Goal: Transaction & Acquisition: Purchase product/service

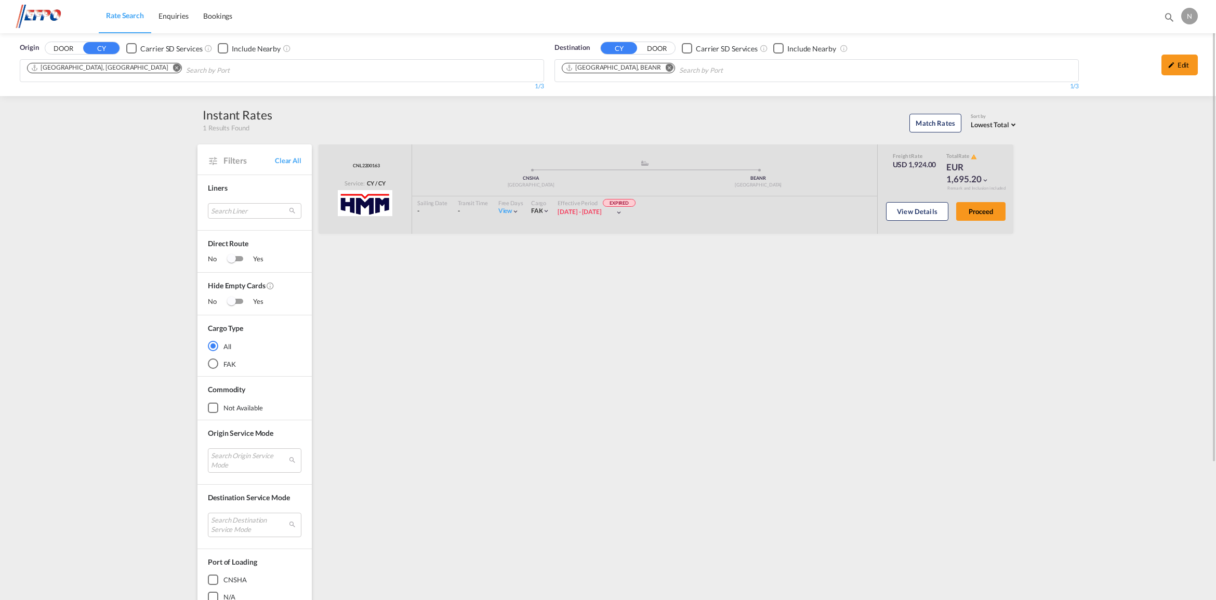
click at [173, 69] on md-icon "Remove" at bounding box center [177, 68] width 8 height 8
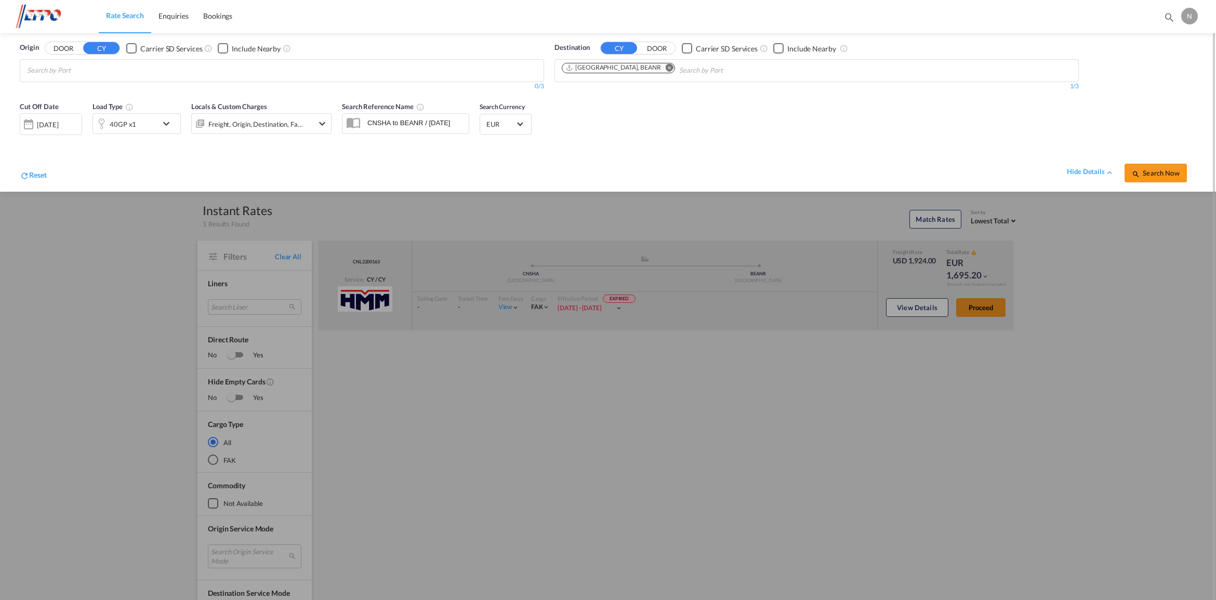
scroll to position [1, 0]
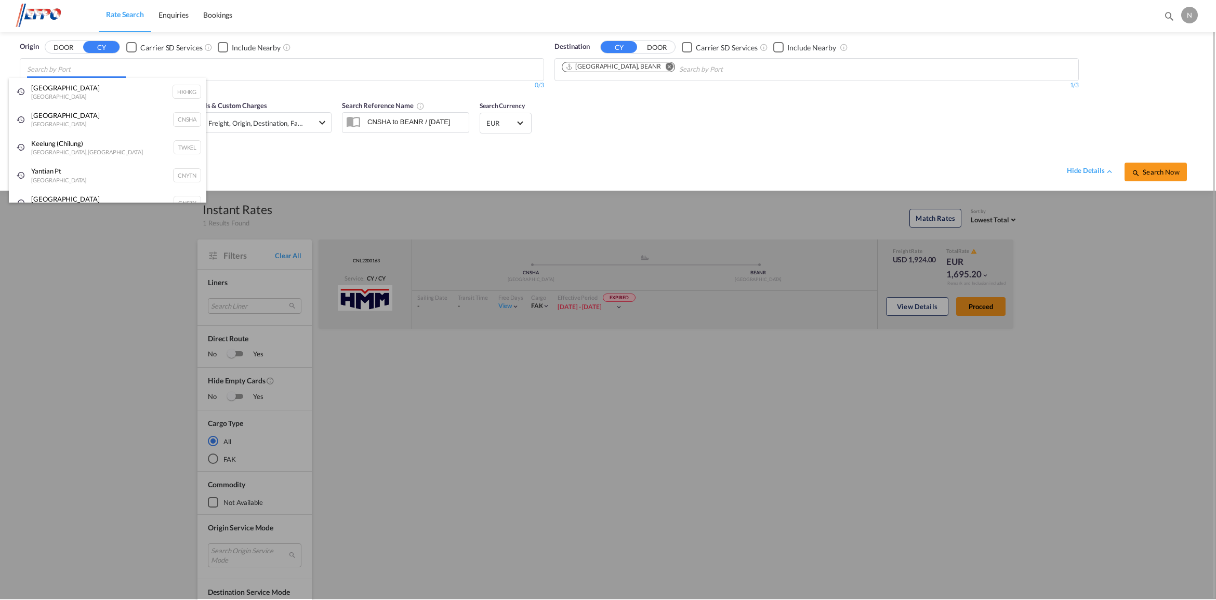
click at [103, 72] on body "Rate Search Enquiries Bookings Rate Search Enquiries Bookings" at bounding box center [608, 300] width 1216 height 600
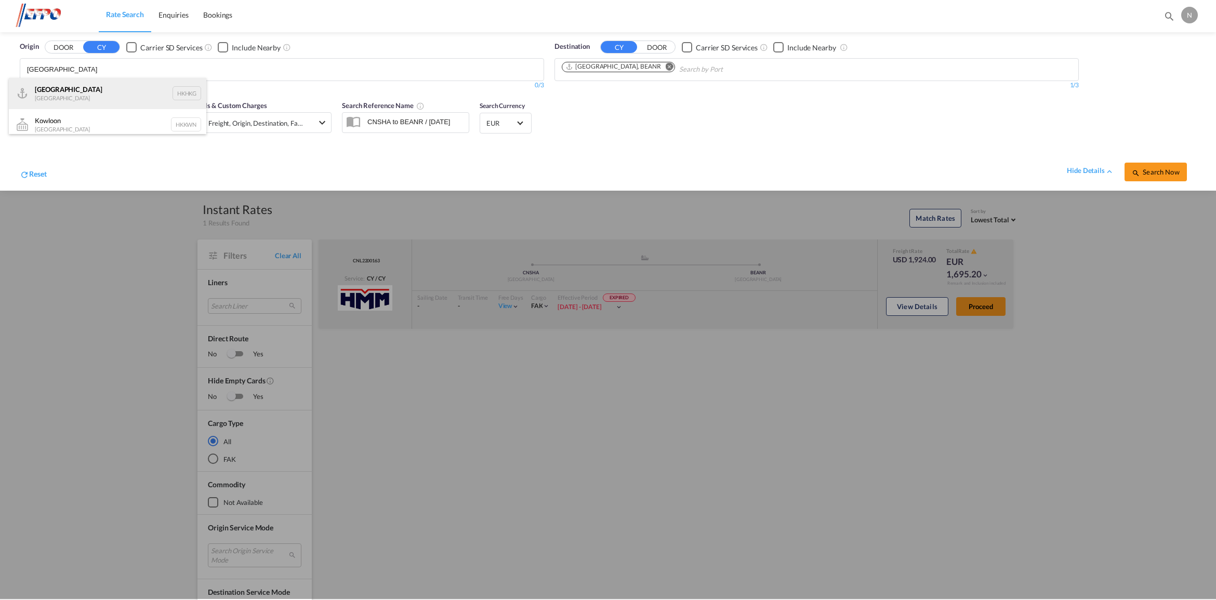
type input "[GEOGRAPHIC_DATA]"
click at [164, 94] on div "[GEOGRAPHIC_DATA] [GEOGRAPHIC_DATA] HKHKG" at bounding box center [107, 93] width 197 height 31
click at [58, 124] on div "[DATE]" at bounding box center [47, 123] width 21 height 9
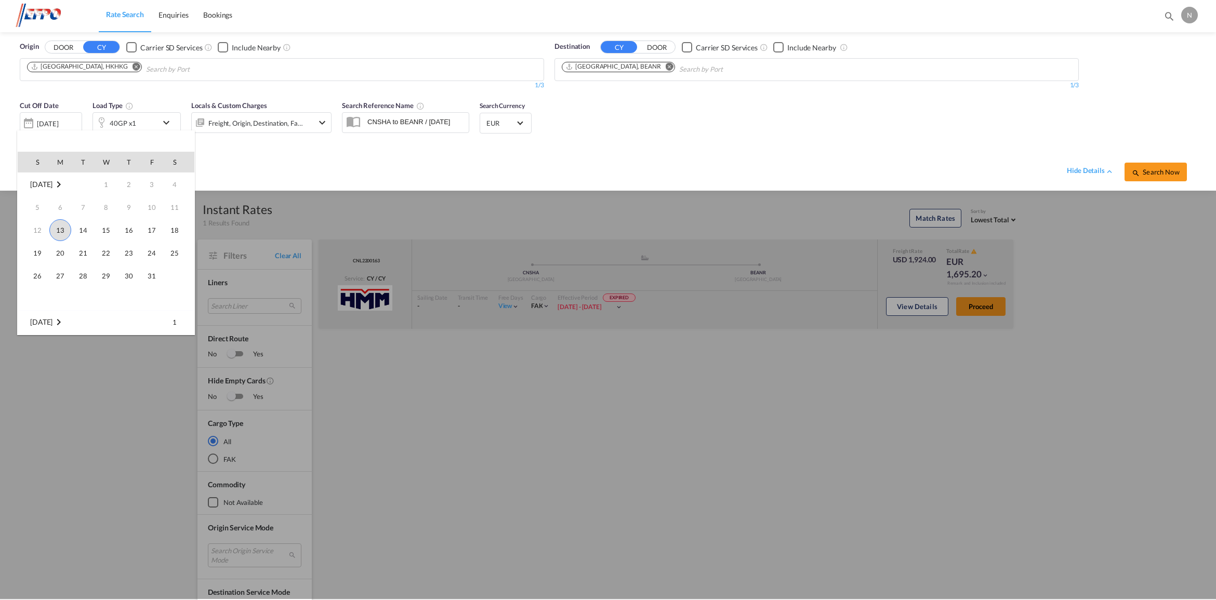
click at [63, 230] on span "13" at bounding box center [60, 230] width 22 height 22
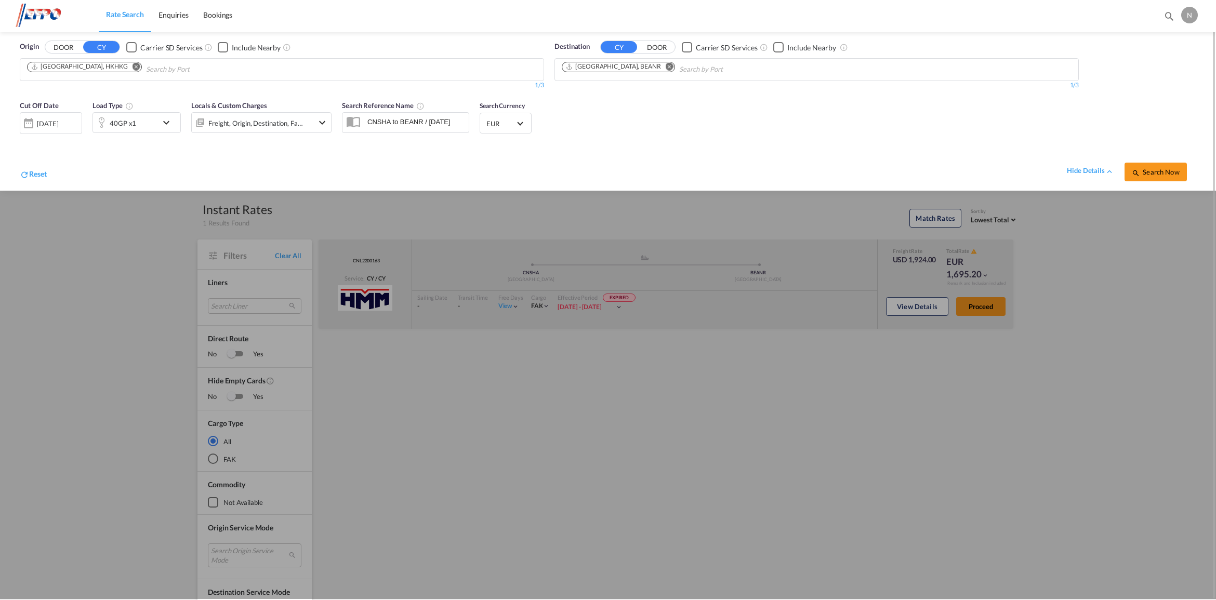
click at [497, 123] on span "EUR" at bounding box center [500, 123] width 29 height 9
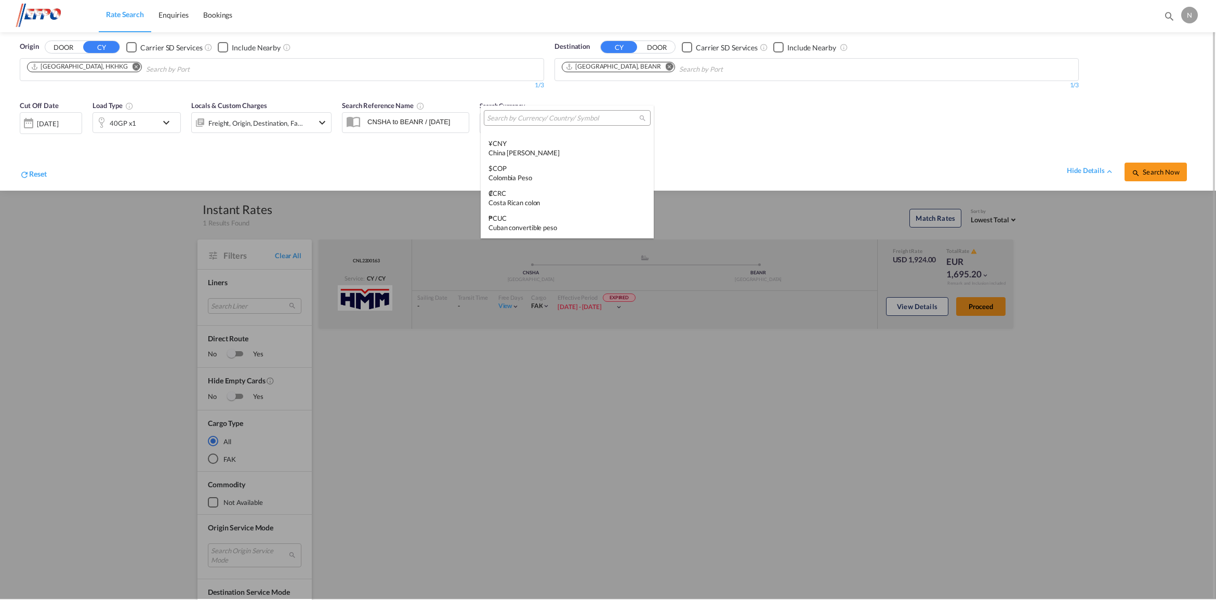
scroll to position [263, 0]
click at [517, 118] on input "search" at bounding box center [563, 118] width 152 height 9
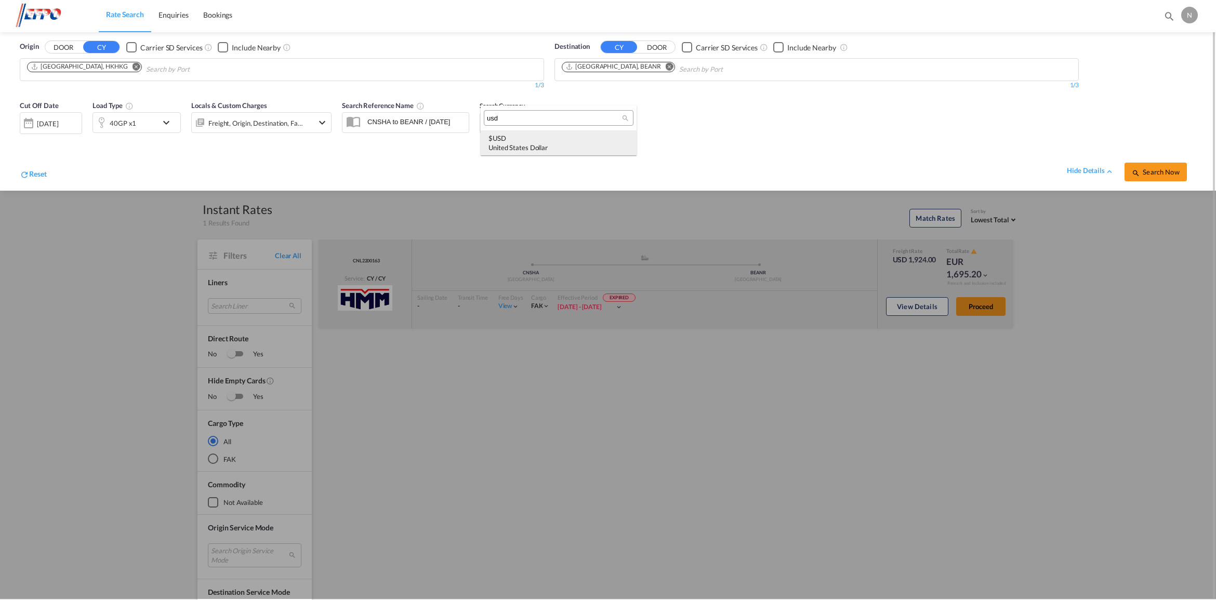
type input "usd"
click at [531, 146] on div "United States Dollar" at bounding box center [558, 147] width 140 height 9
click at [1149, 168] on span "Search Now" at bounding box center [1155, 172] width 47 height 8
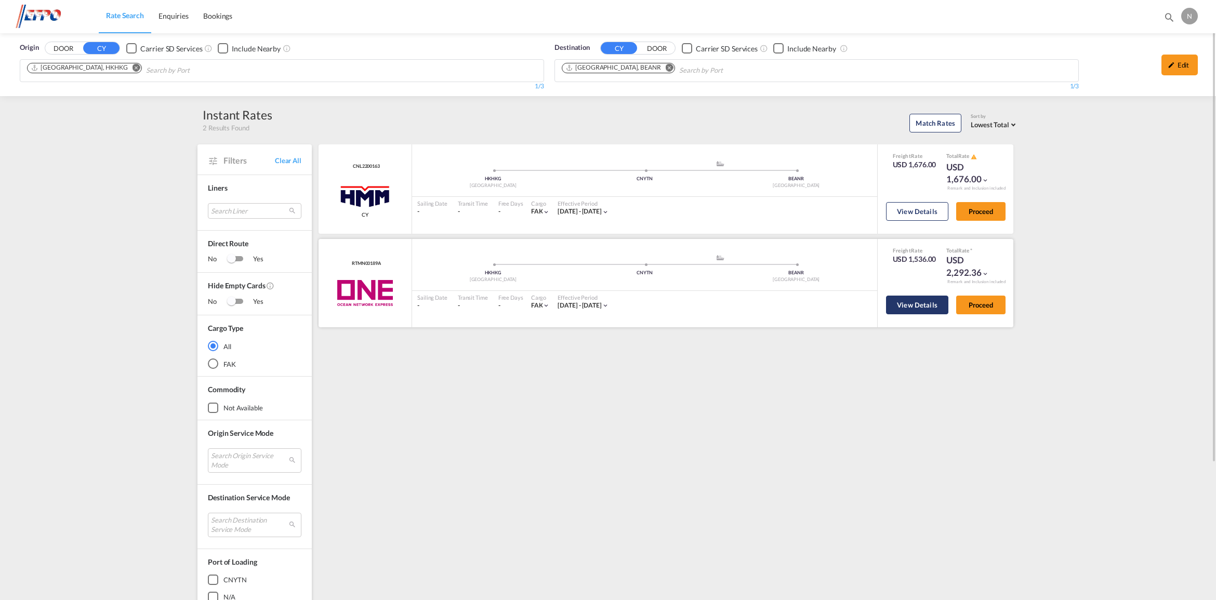
click at [925, 307] on button "View Details" at bounding box center [917, 305] width 62 height 19
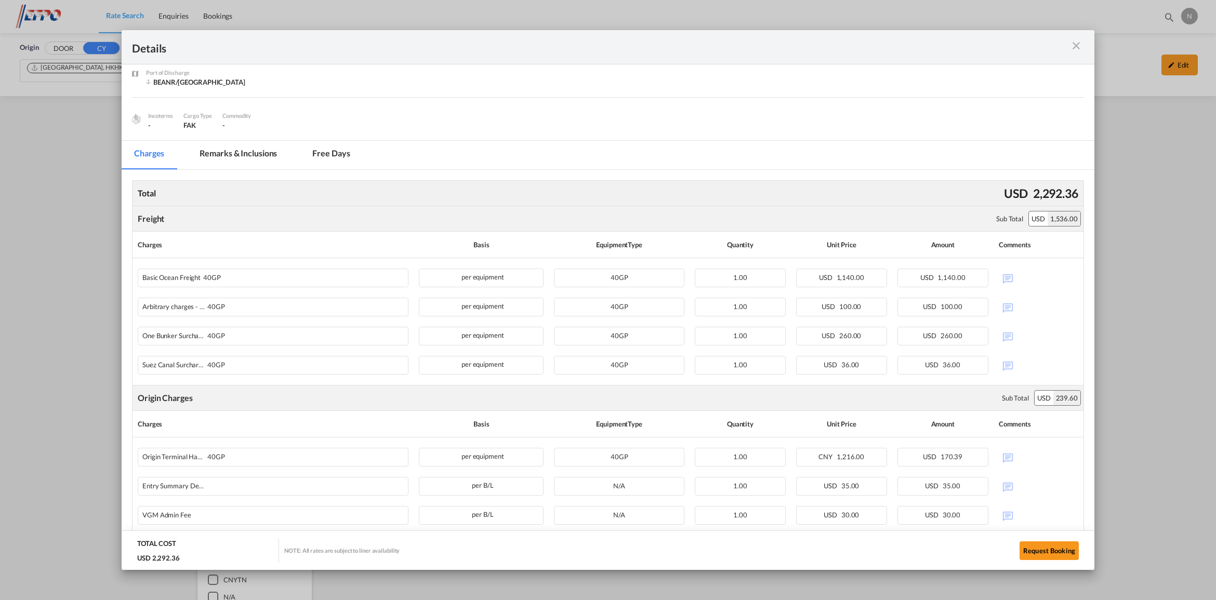
scroll to position [130, 0]
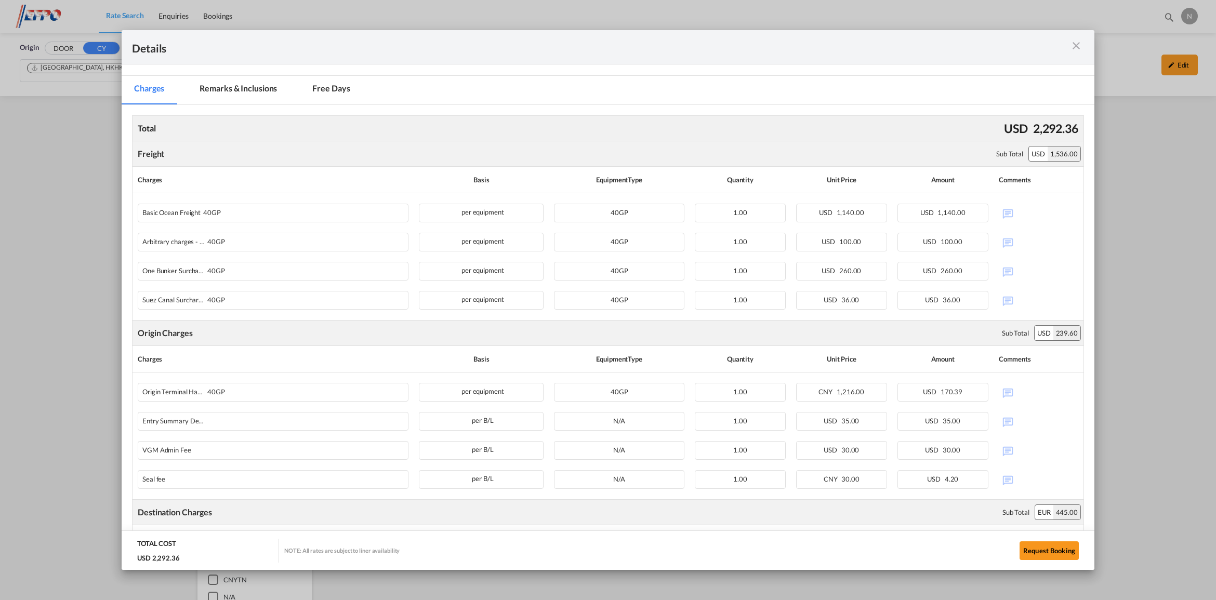
click at [1079, 44] on md-icon "icon-close m-3 fg-AAA8AD cursor" at bounding box center [1076, 45] width 12 height 12
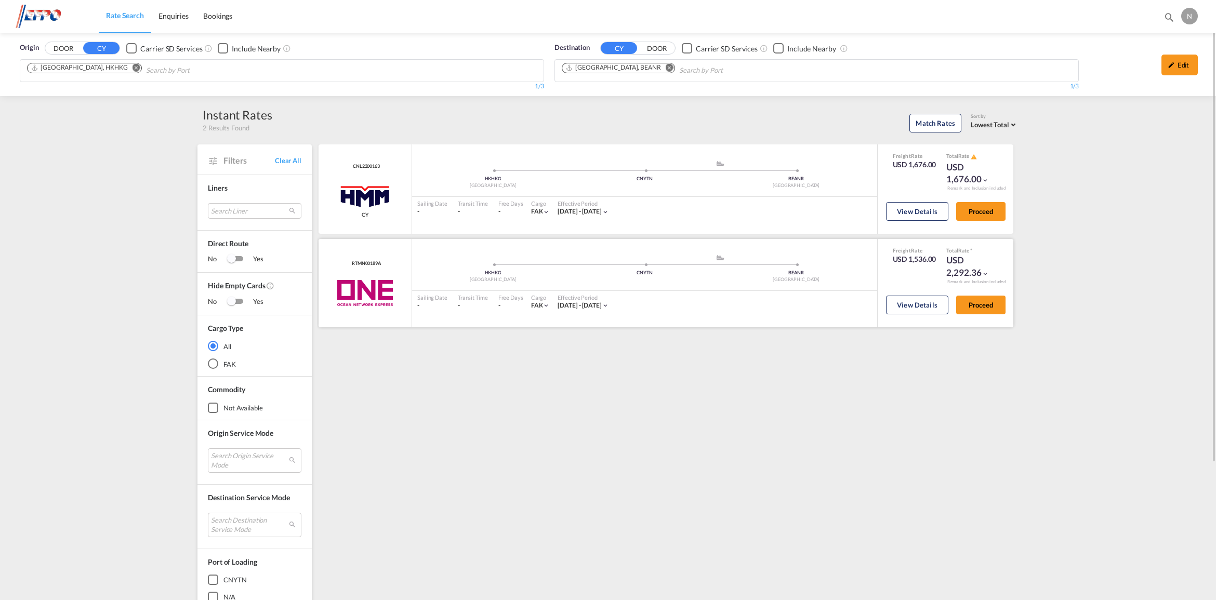
click at [982, 274] on md-icon "icon-chevron-down" at bounding box center [984, 273] width 7 height 7
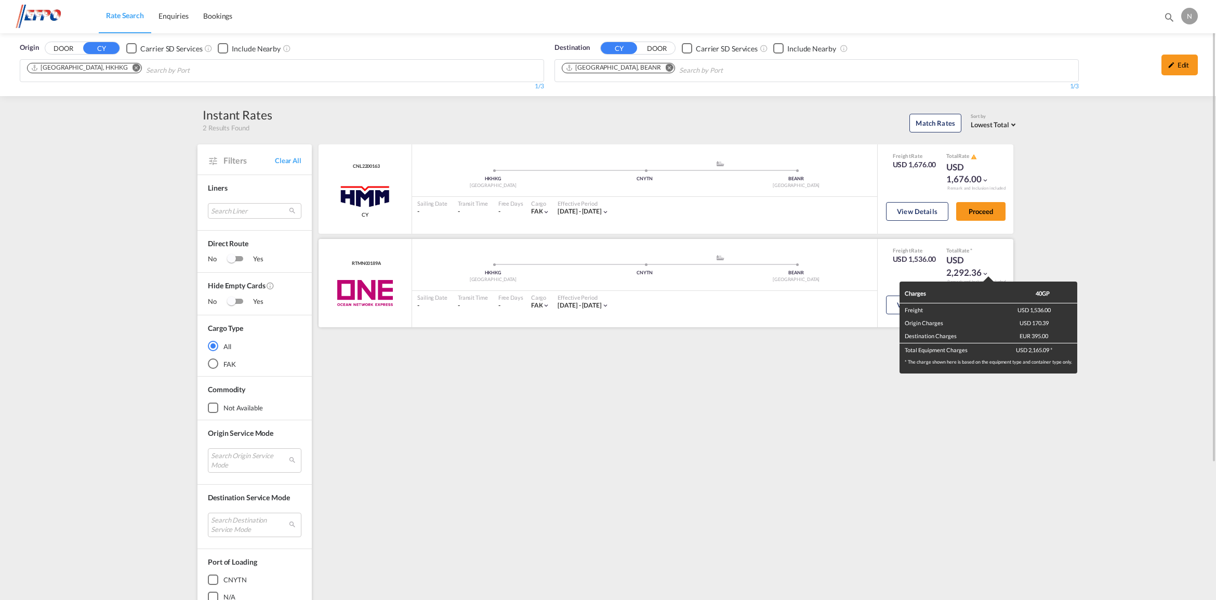
click at [982, 274] on div "Charges 40GP Freight USD 1,536.00 Origin Charges USD 170.39 Destination Charges…" at bounding box center [608, 300] width 1216 height 600
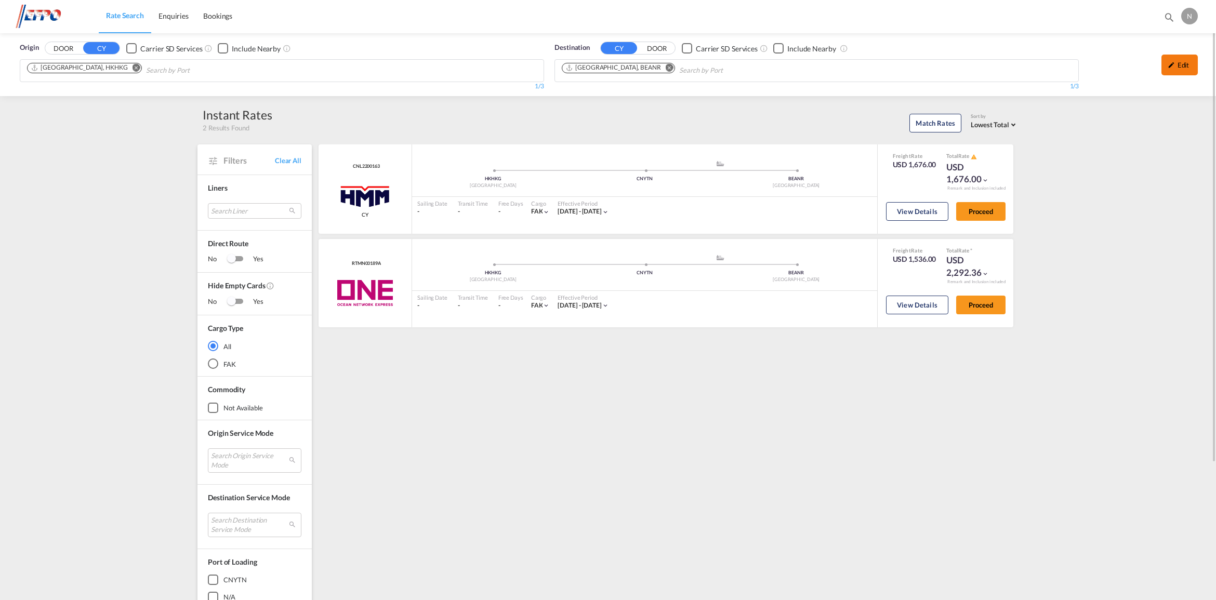
click at [1172, 61] on md-icon "icon-pencil" at bounding box center [1170, 64] width 7 height 7
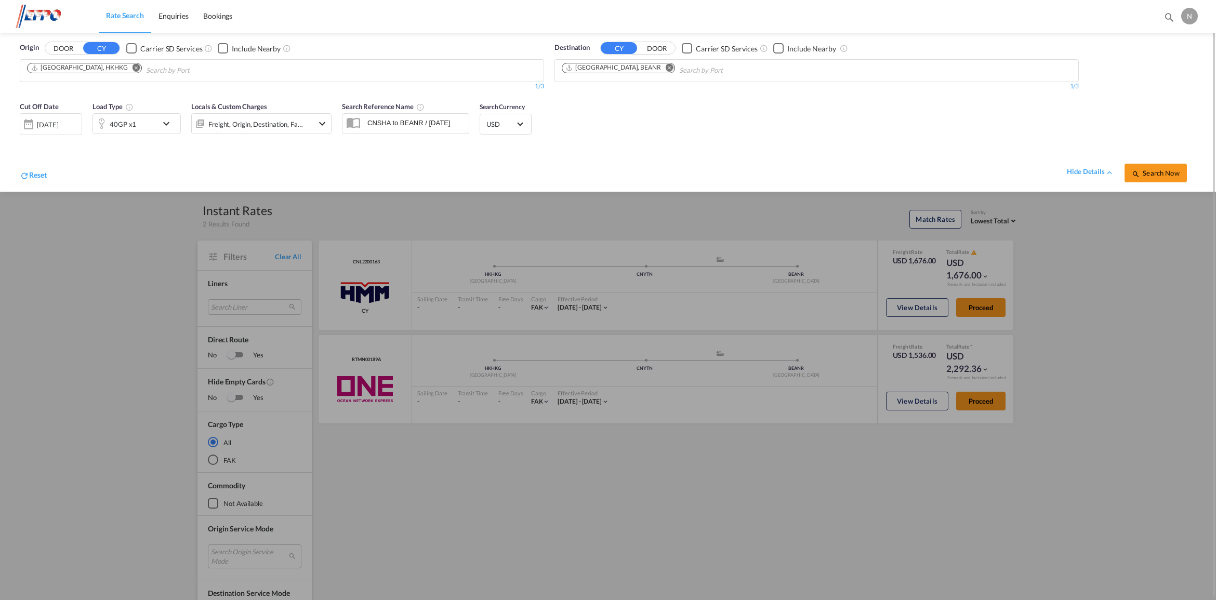
click at [64, 116] on div "[DATE]" at bounding box center [51, 124] width 62 height 22
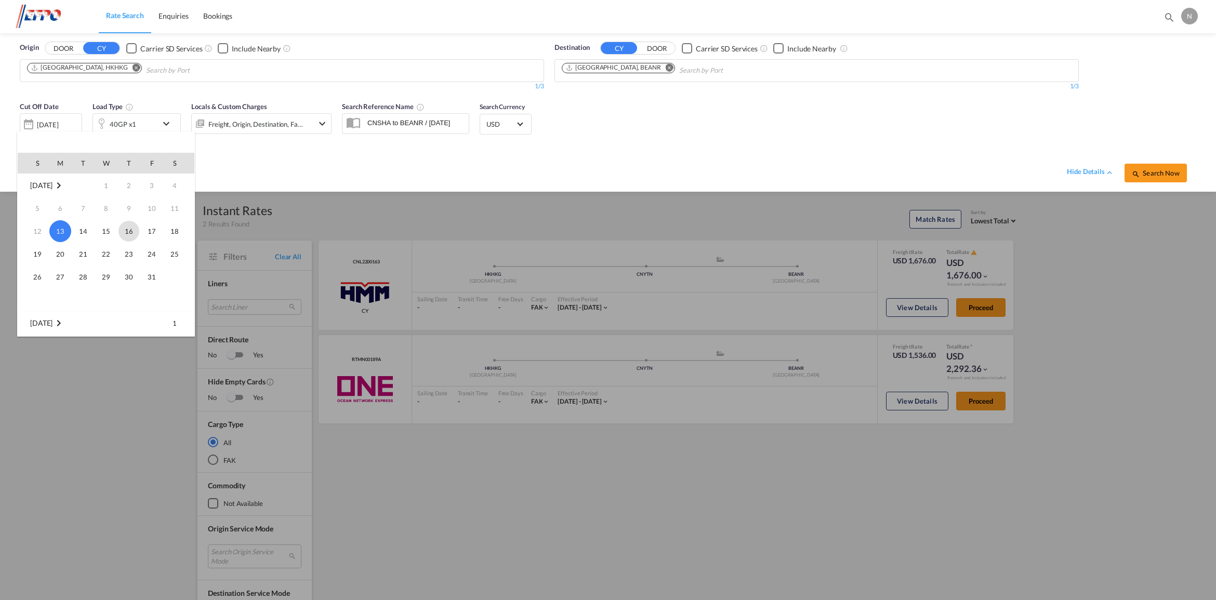
click at [120, 231] on span "16" at bounding box center [128, 231] width 21 height 21
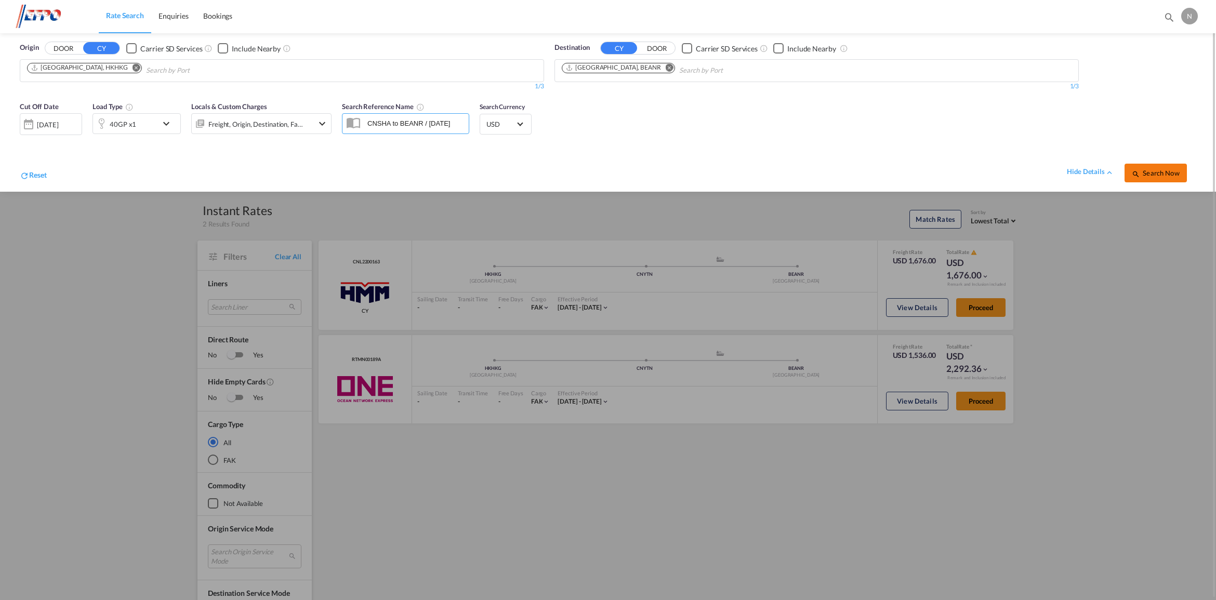
click at [1144, 173] on span "Search Now" at bounding box center [1155, 173] width 47 height 8
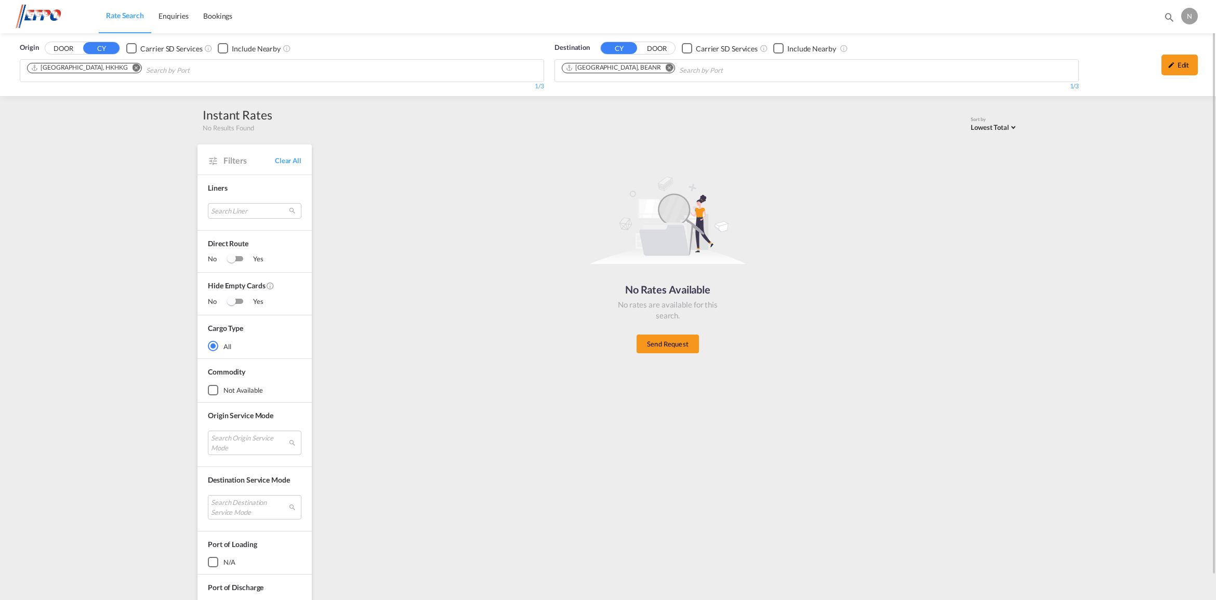
click at [132, 68] on md-icon "Remove" at bounding box center [136, 68] width 8 height 8
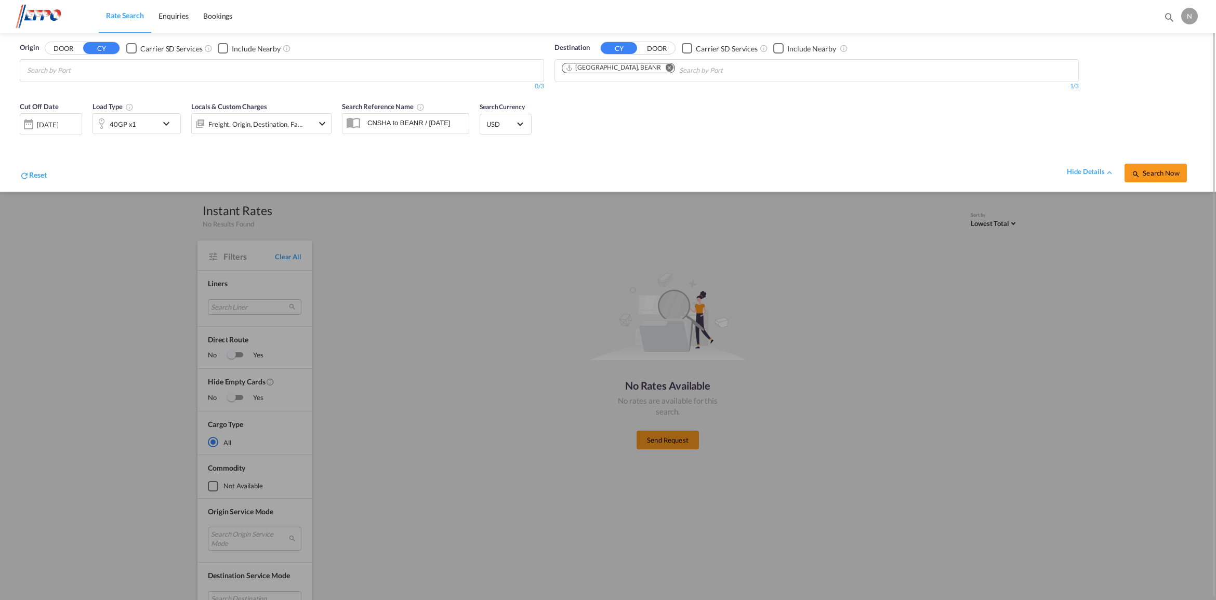
click at [99, 72] on body "Rate Search Enquiries Bookings Rate Search Enquiries Bookings" at bounding box center [608, 300] width 1216 height 600
type input "shenzh"
click at [182, 126] on div "Shenzh en [GEOGRAPHIC_DATA] CNSZX" at bounding box center [107, 125] width 197 height 31
click at [37, 127] on div "[DATE]" at bounding box center [47, 124] width 21 height 9
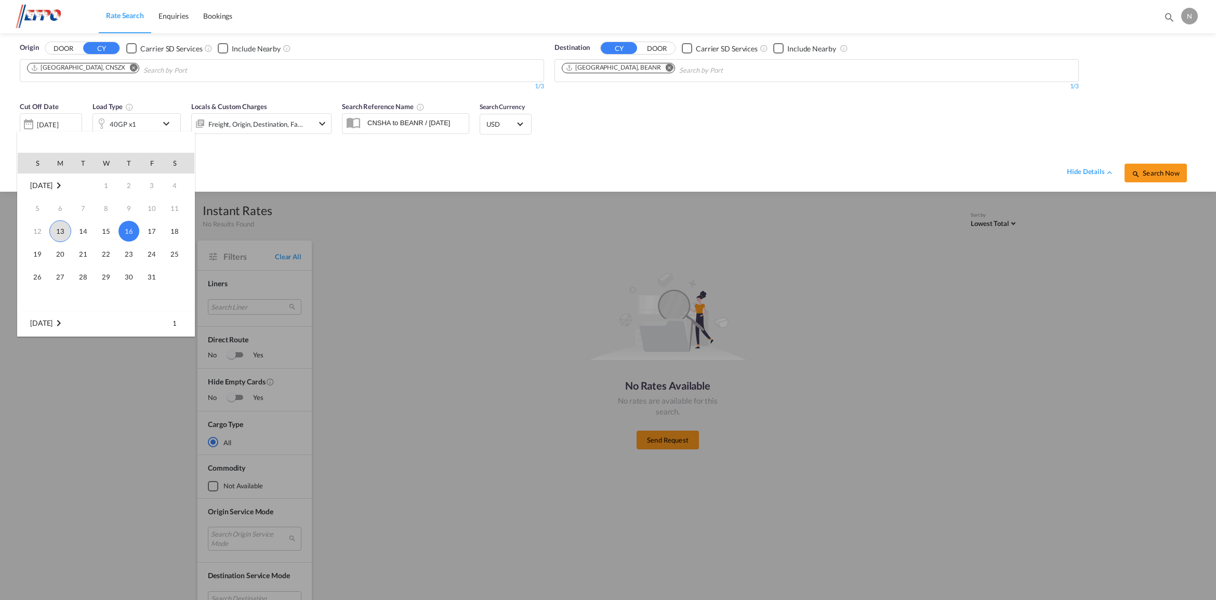
click at [63, 231] on span "13" at bounding box center [60, 231] width 22 height 22
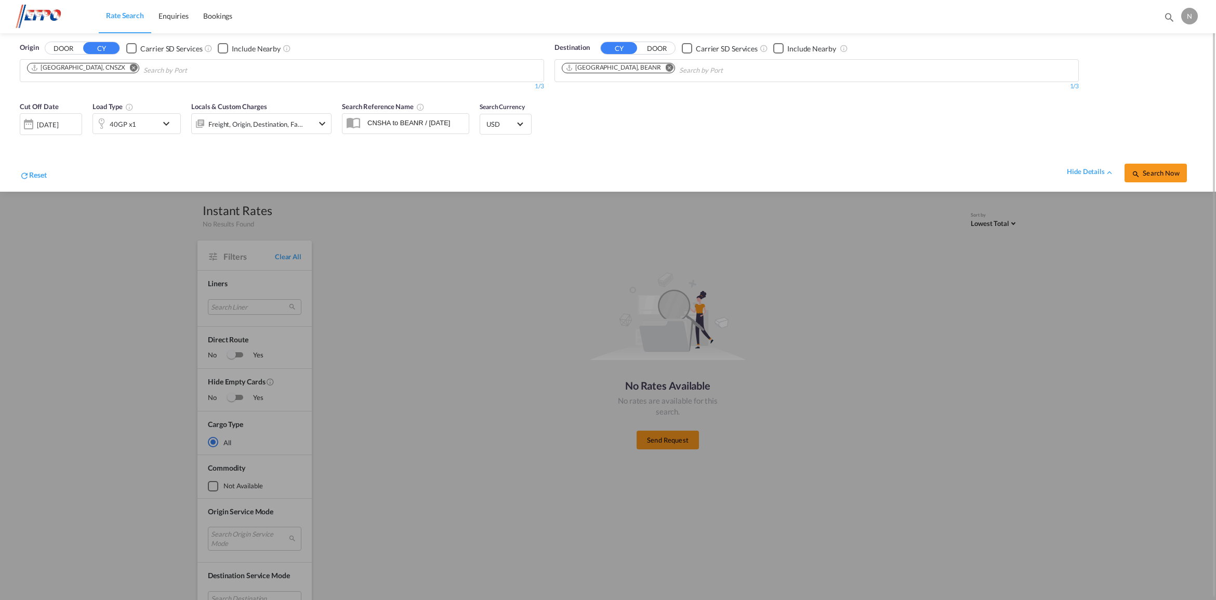
click at [741, 136] on div "Cut Off Date [DATE] [DATE] Load Type 40GP x1 Locals & Custom Charges Freight, O…" at bounding box center [607, 144] width 1195 height 96
click at [1177, 179] on button "Search Now" at bounding box center [1155, 173] width 62 height 19
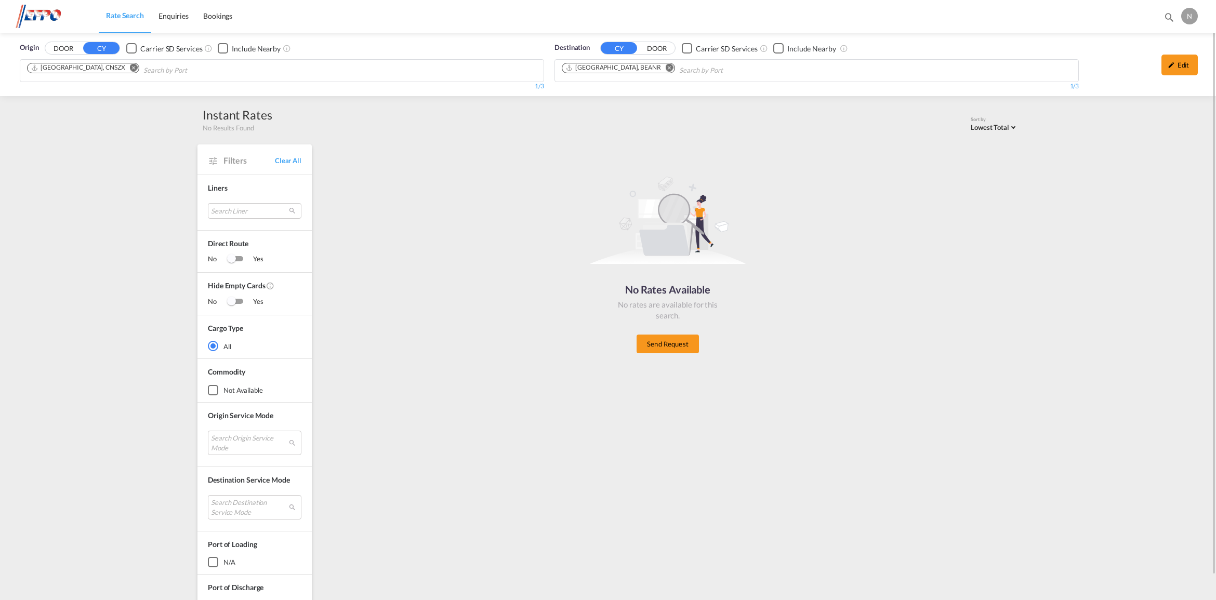
click at [130, 70] on md-icon "Remove" at bounding box center [134, 68] width 8 height 8
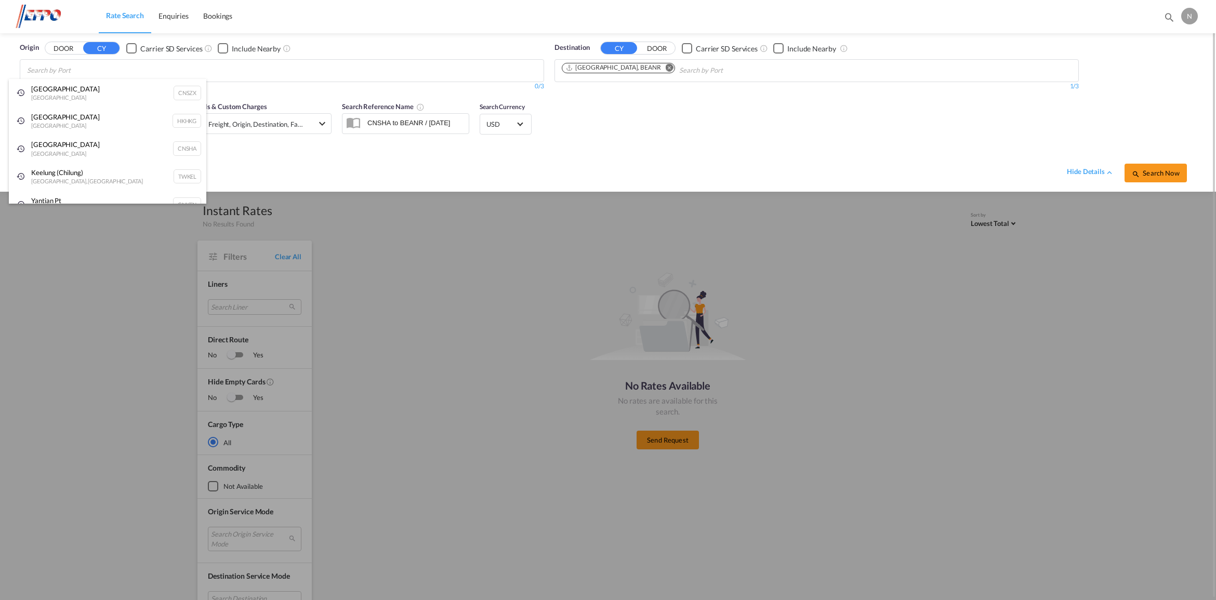
click at [97, 69] on body "Rate Search Enquiries Bookings Rate Search Enquiries Bookings" at bounding box center [608, 300] width 1216 height 600
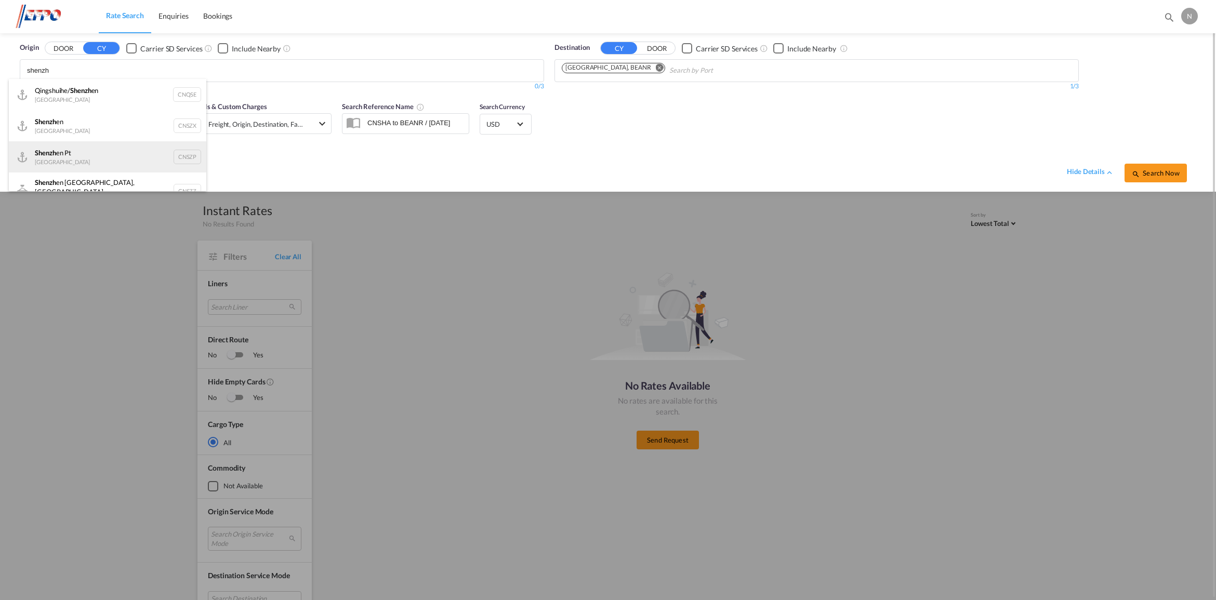
type input "shenzh"
click at [166, 150] on div "Shenzh en Pt China CNSZP" at bounding box center [107, 156] width 197 height 31
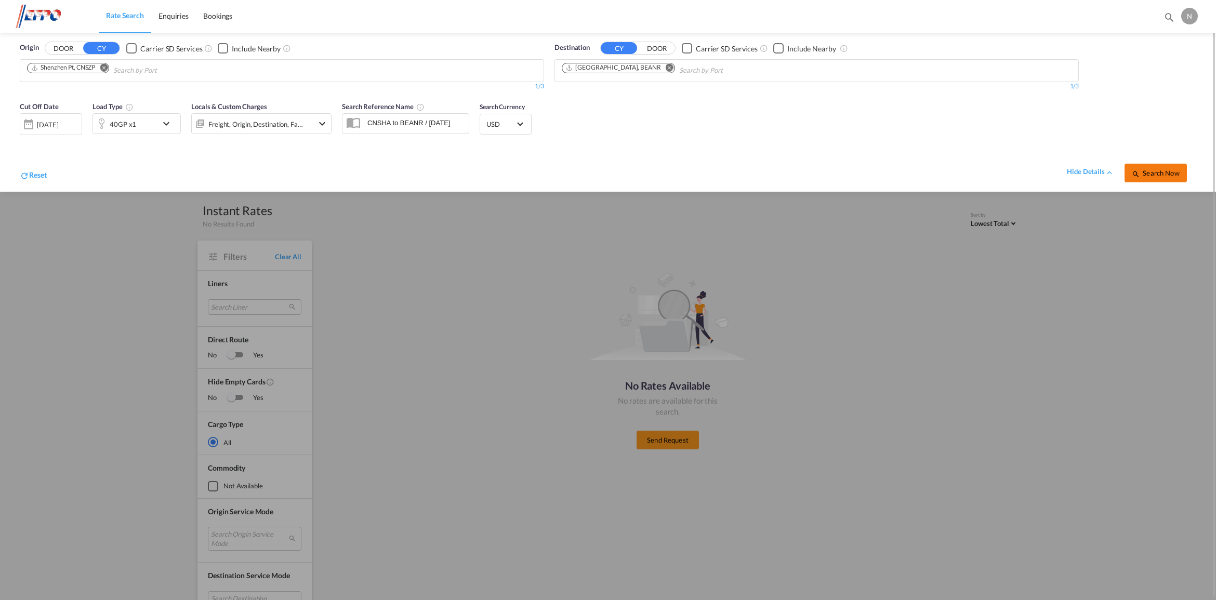
click at [1141, 172] on span "Search Now" at bounding box center [1155, 173] width 47 height 8
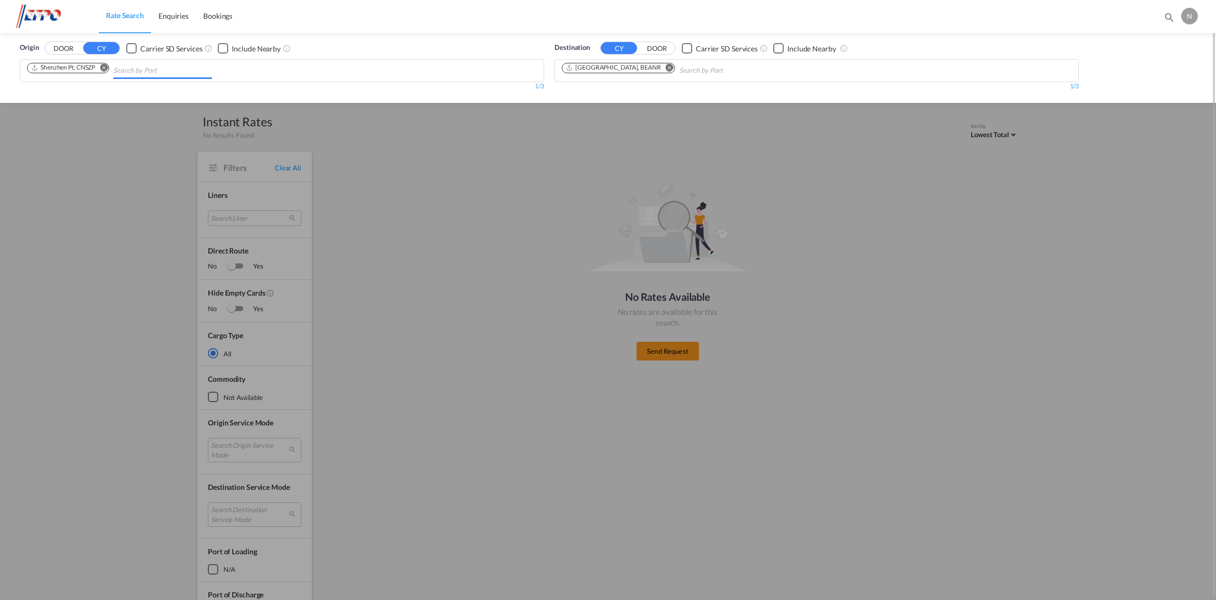
click at [148, 68] on input "Chips input." at bounding box center [162, 70] width 99 height 17
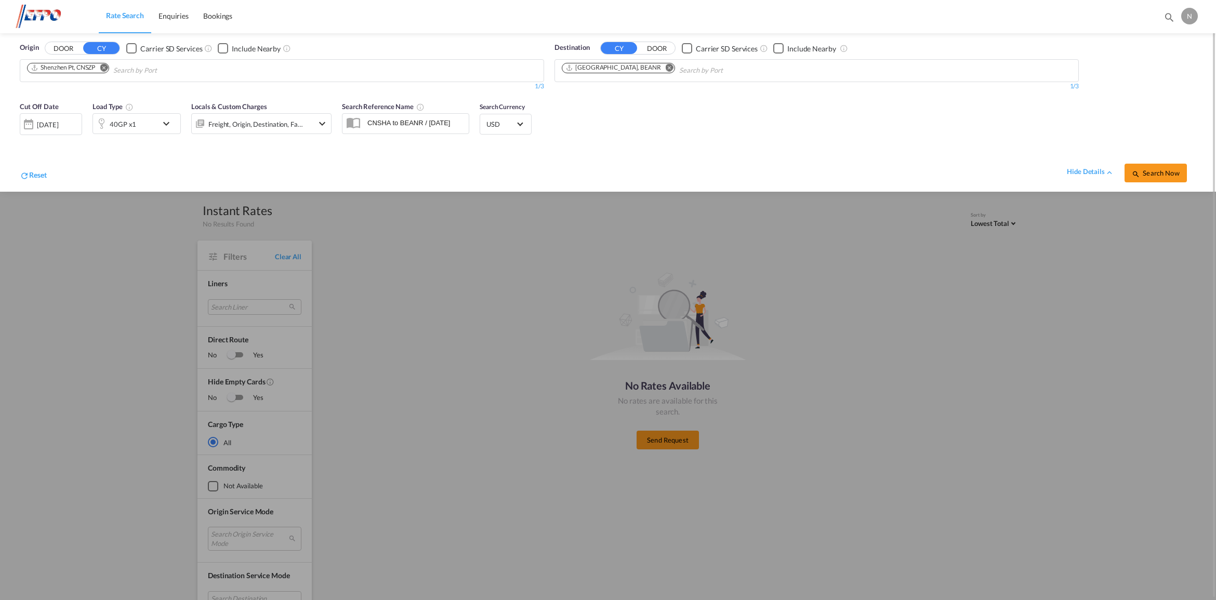
click at [105, 65] on md-icon "Remove" at bounding box center [104, 68] width 8 height 8
click at [105, 69] on body "Rate Search Enquiries Bookings Rate Search Enquiries Bookings" at bounding box center [608, 300] width 1216 height 600
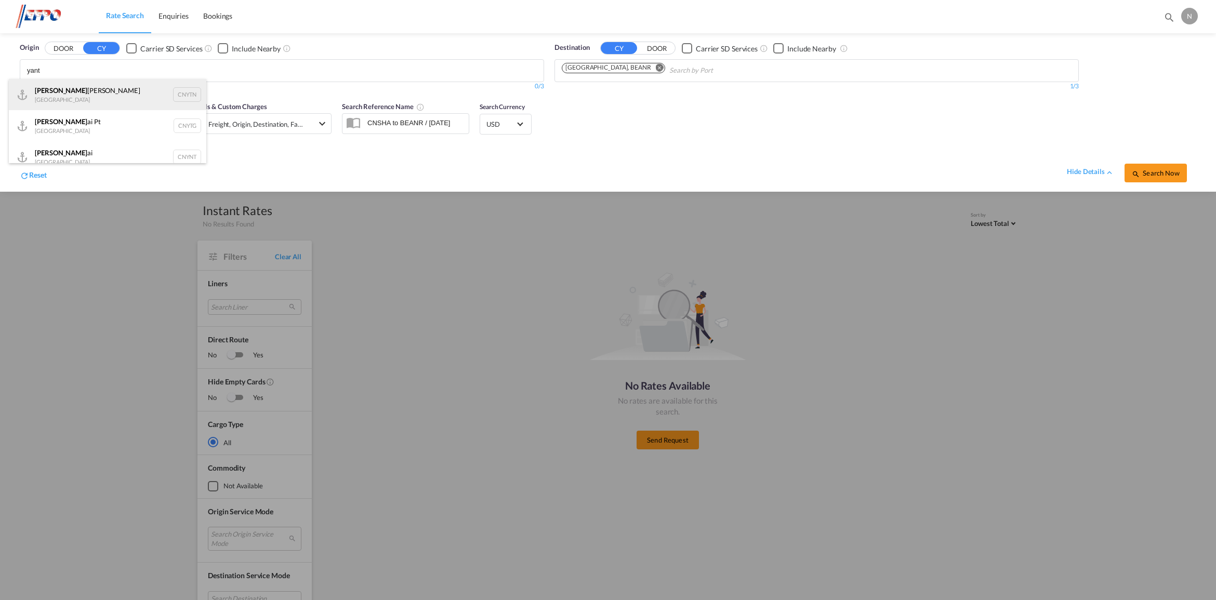
type input "yant"
click at [178, 95] on div "[PERSON_NAME] Pt China CNYTN" at bounding box center [107, 94] width 197 height 31
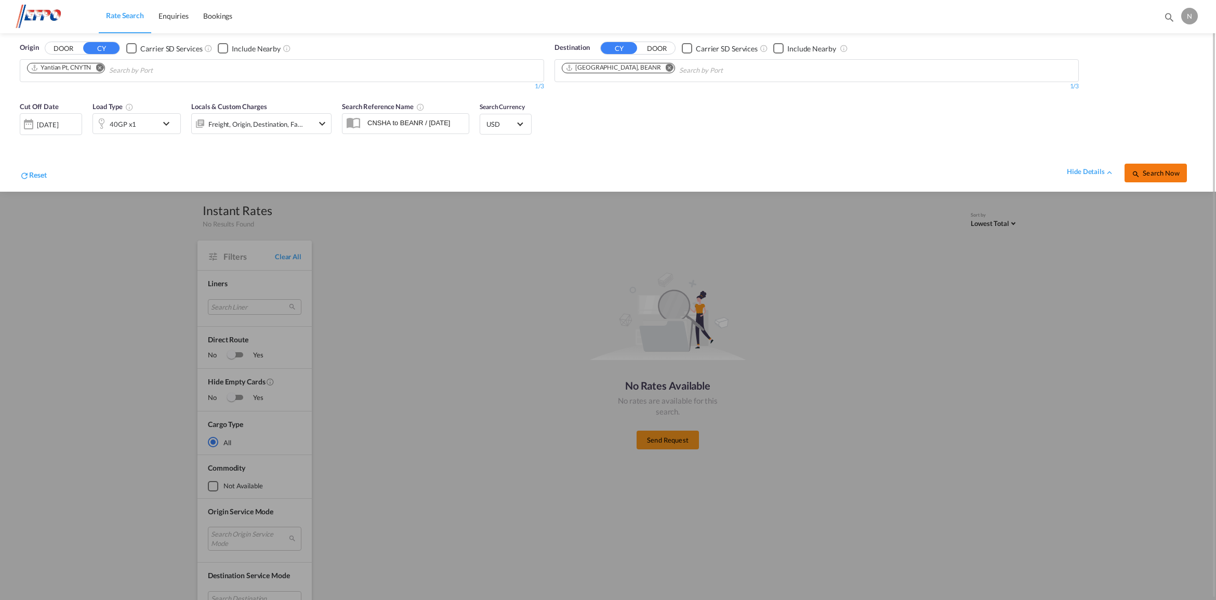
click at [1142, 166] on button "Search Now" at bounding box center [1155, 173] width 62 height 19
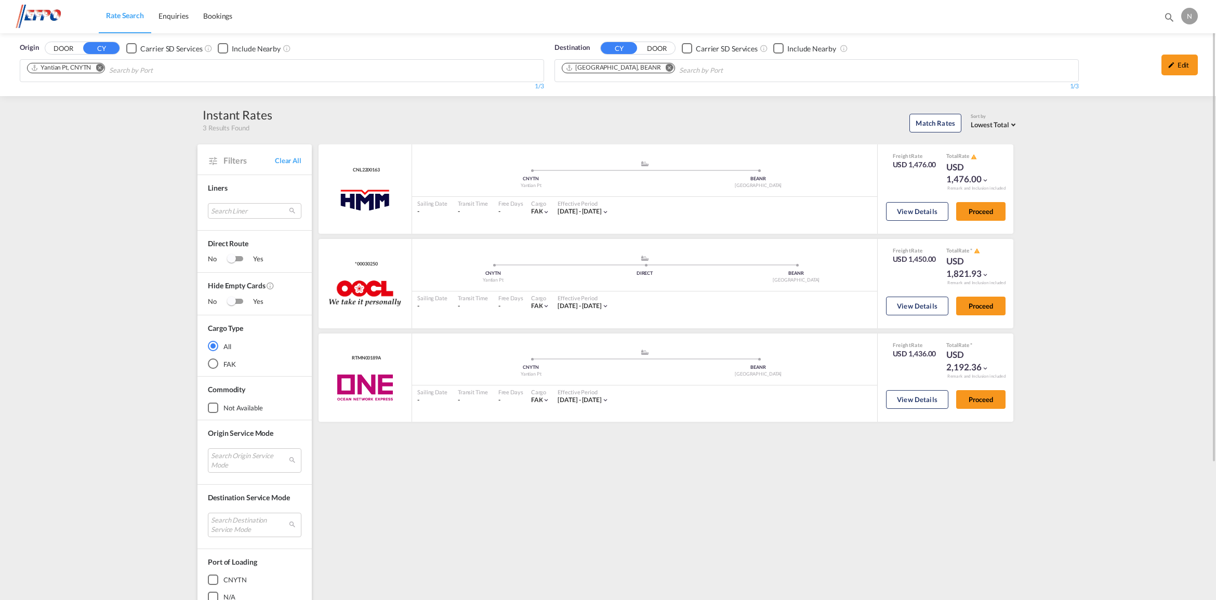
click at [103, 70] on md-icon "Remove" at bounding box center [100, 68] width 8 height 8
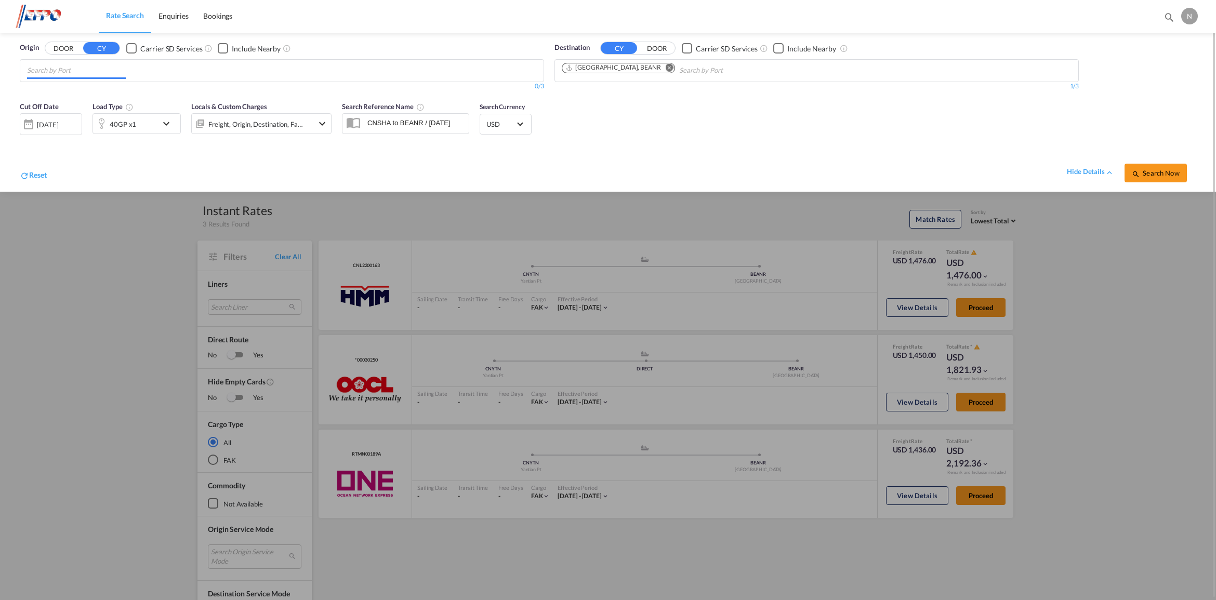
click at [100, 71] on input "Chips input." at bounding box center [76, 70] width 99 height 17
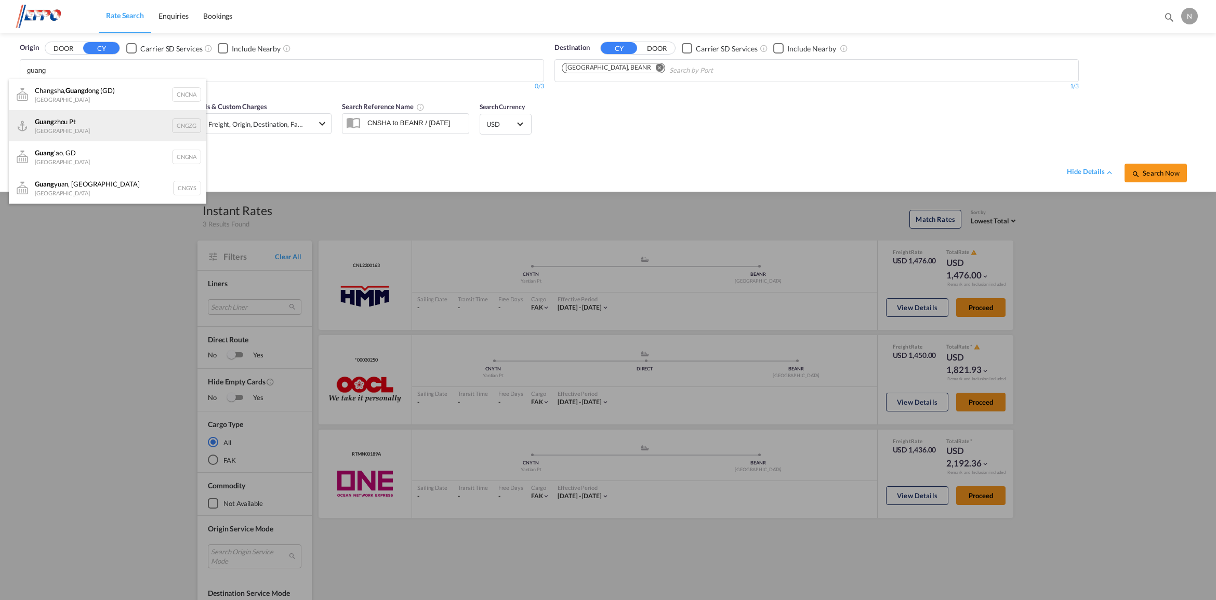
type input "guang"
click at [172, 126] on div "[PERSON_NAME] Pt China CNGZG" at bounding box center [107, 125] width 197 height 31
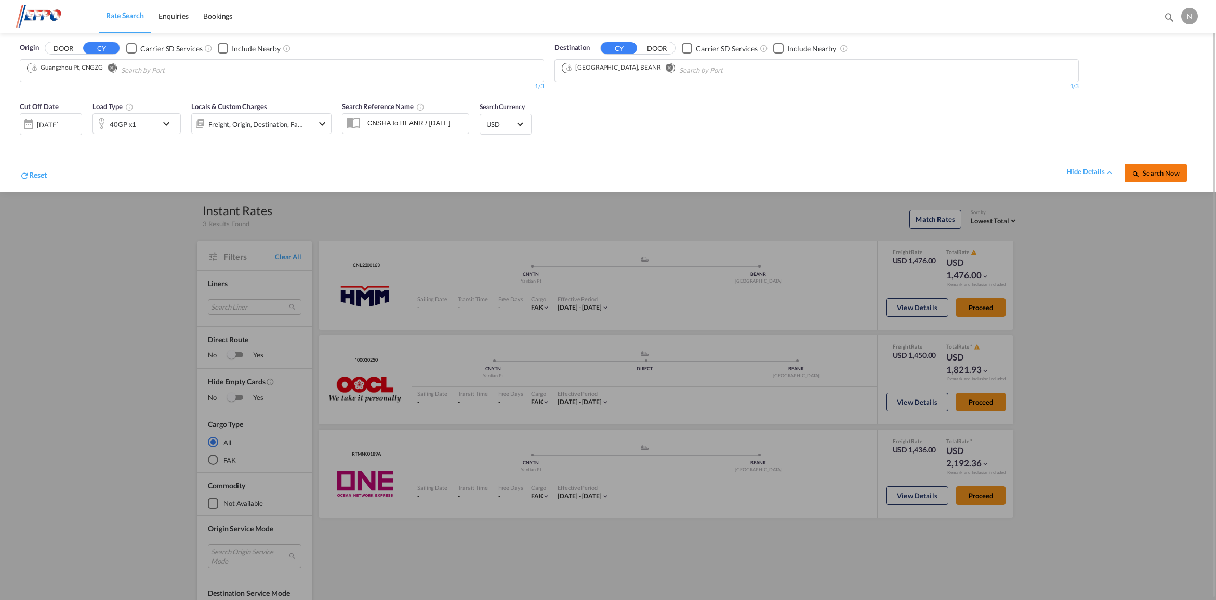
click at [1162, 178] on button "Search Now" at bounding box center [1155, 173] width 62 height 19
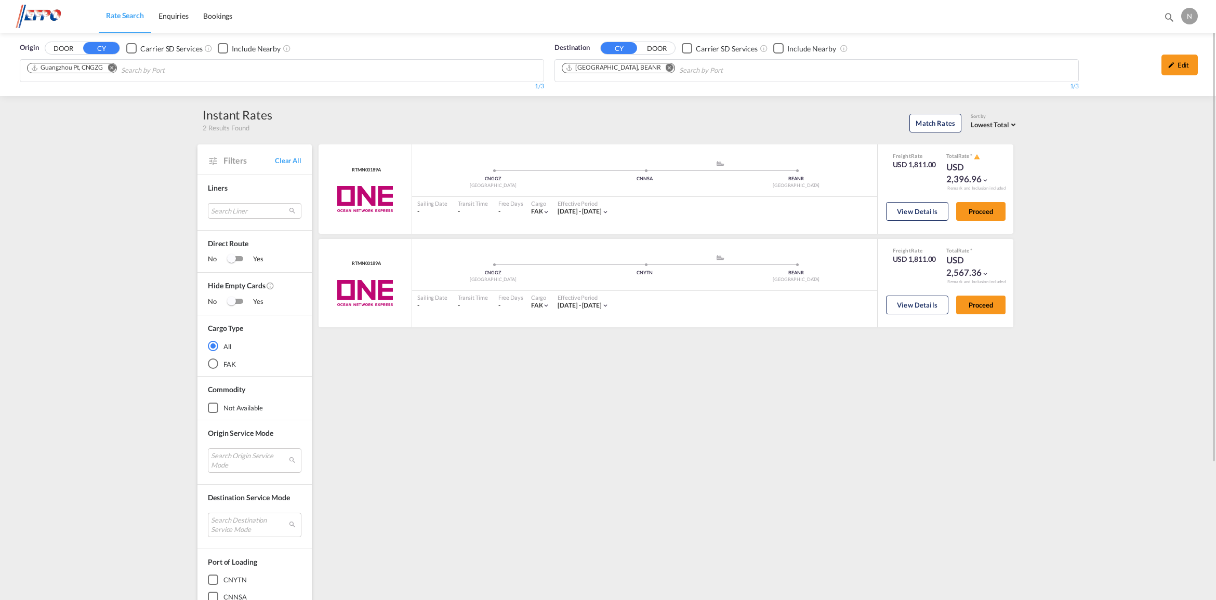
click at [110, 64] on md-icon "Remove" at bounding box center [112, 68] width 8 height 8
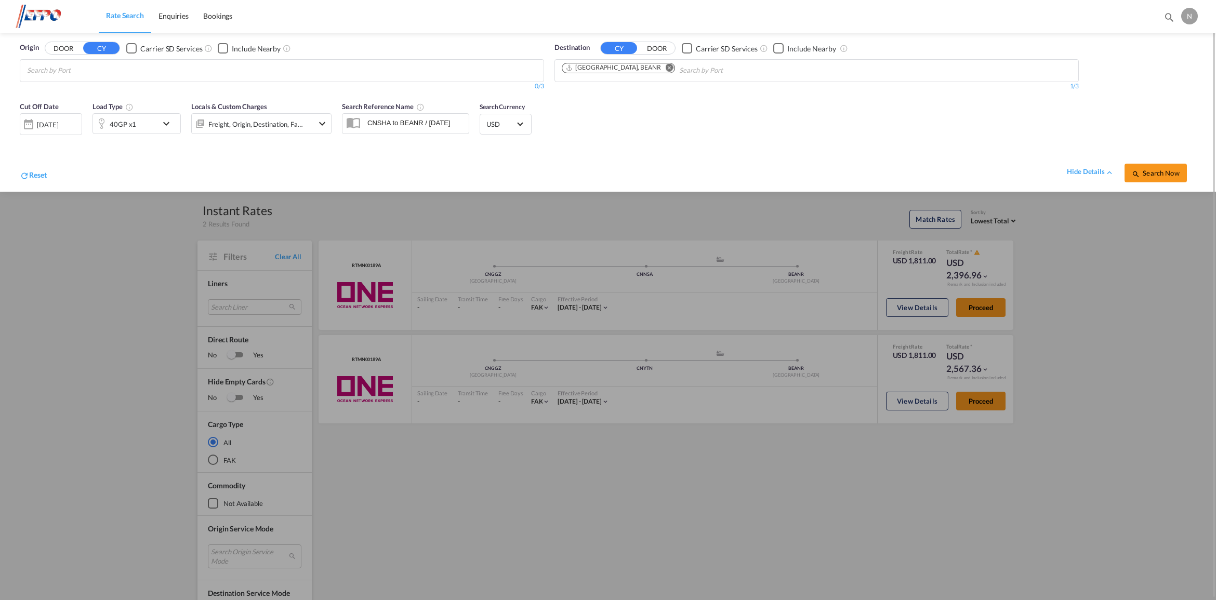
click at [123, 73] on body "Rate Search Enquiries Bookings Rate Search Enquiries Bookings" at bounding box center [608, 300] width 1216 height 600
type input "qingd"
click at [176, 94] on div "Qingd ao Pt China CNQDG" at bounding box center [107, 94] width 197 height 31
click at [1152, 176] on span "Search Now" at bounding box center [1155, 173] width 47 height 8
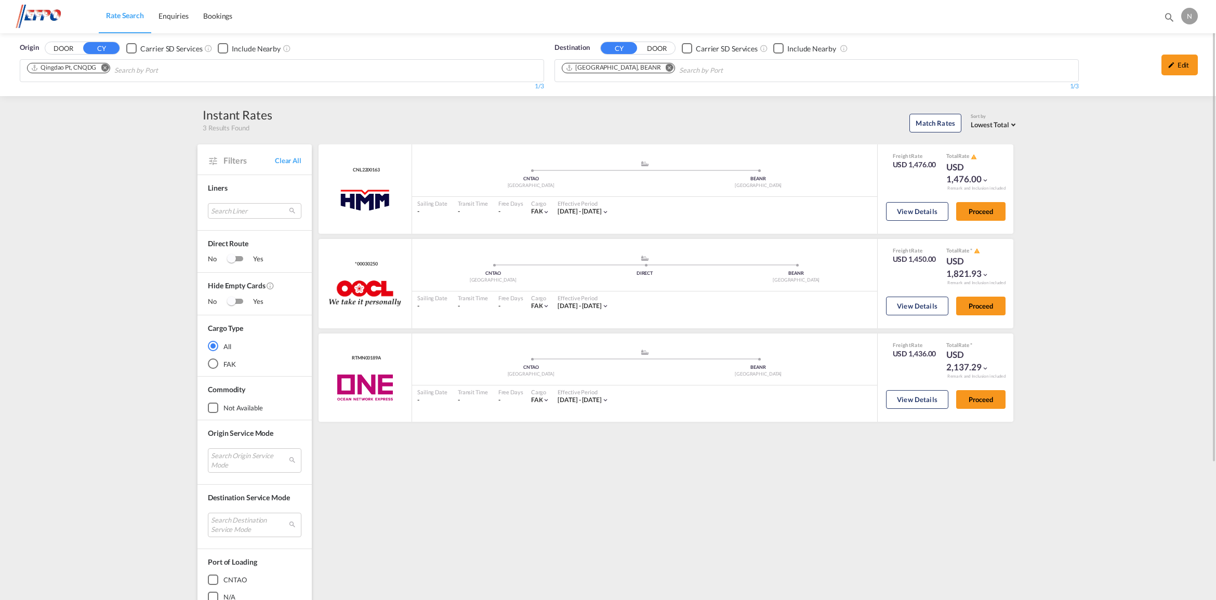
click at [105, 66] on md-icon "Remove" at bounding box center [105, 68] width 8 height 8
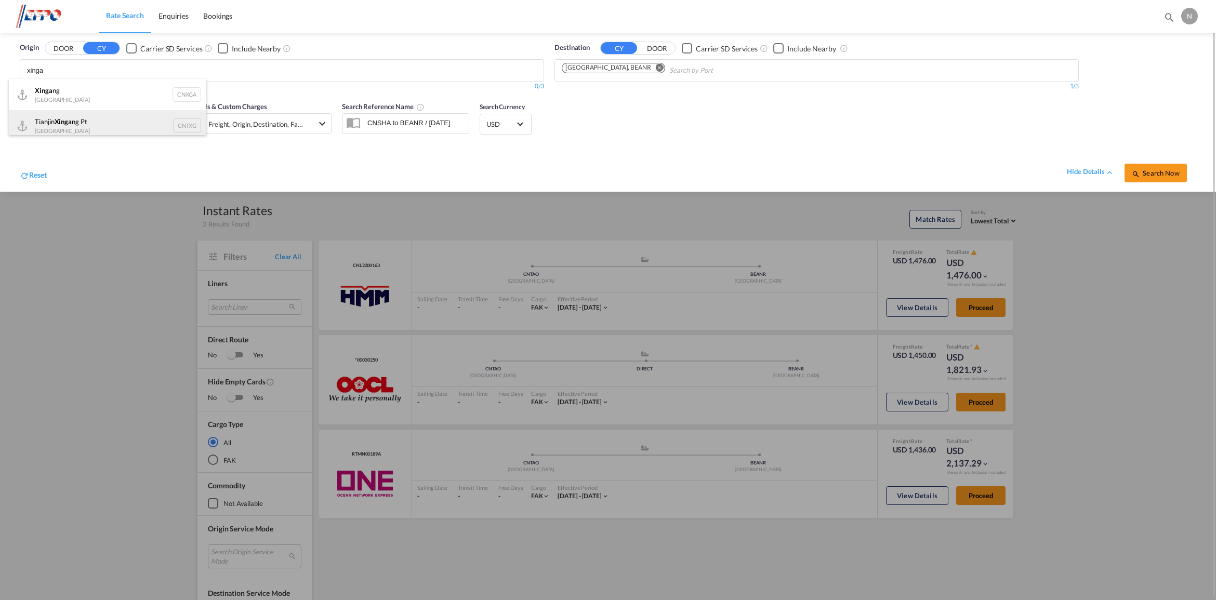
type input "xinga"
click at [175, 128] on div "Tianjin Xinga ng Pt China CNTXG" at bounding box center [107, 125] width 197 height 31
click at [1150, 177] on span "Search Now" at bounding box center [1155, 173] width 47 height 8
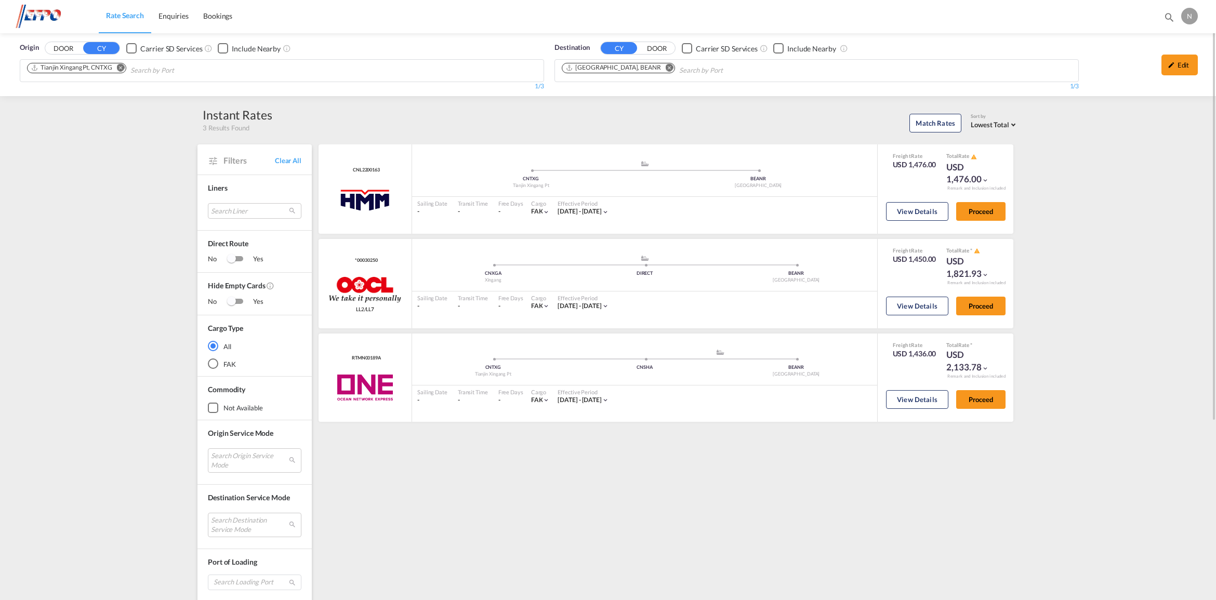
click at [126, 70] on button "Remove" at bounding box center [118, 68] width 16 height 10
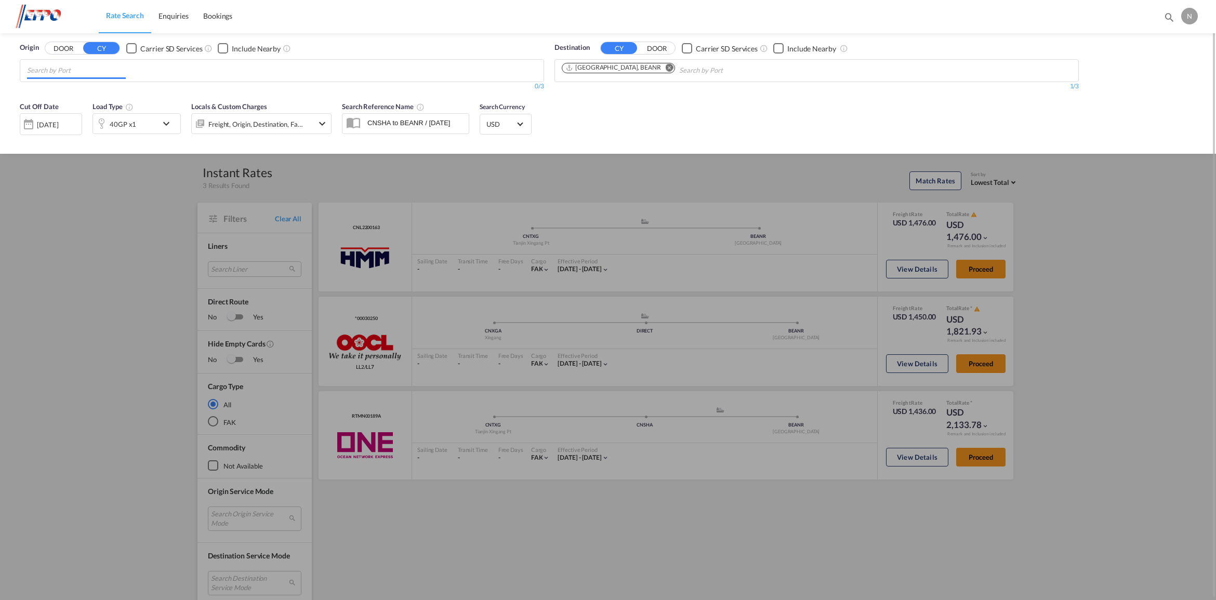
click at [123, 66] on input "Chips input." at bounding box center [76, 70] width 99 height 17
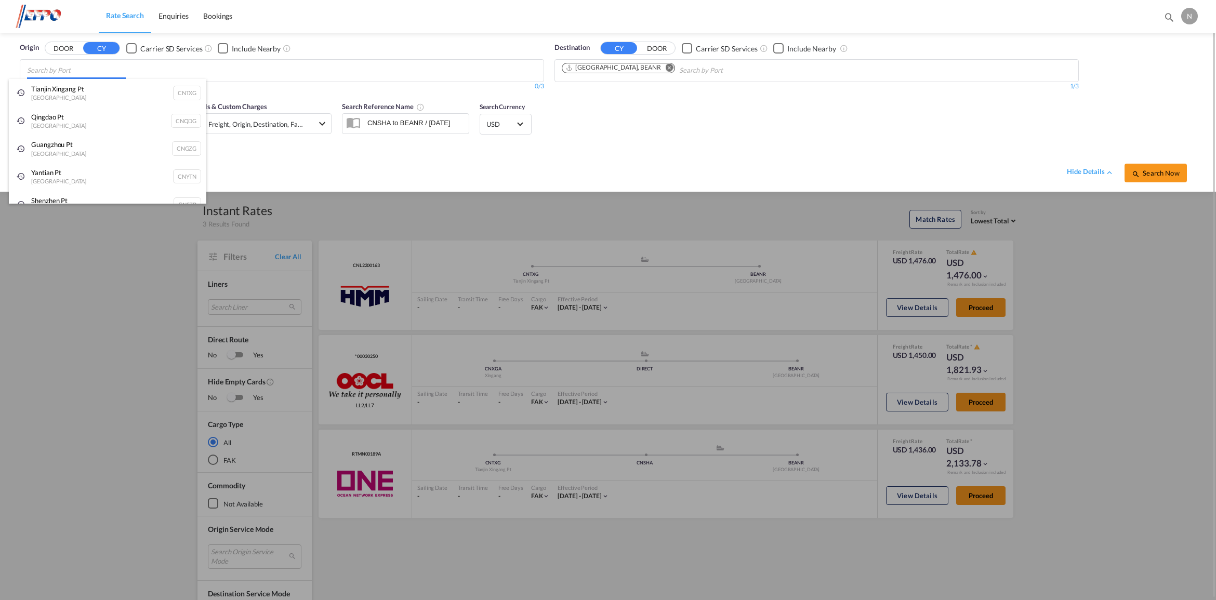
click at [125, 69] on body "Rate Search Enquiries Bookings Rate Search Enquiries Bookings" at bounding box center [608, 300] width 1216 height 600
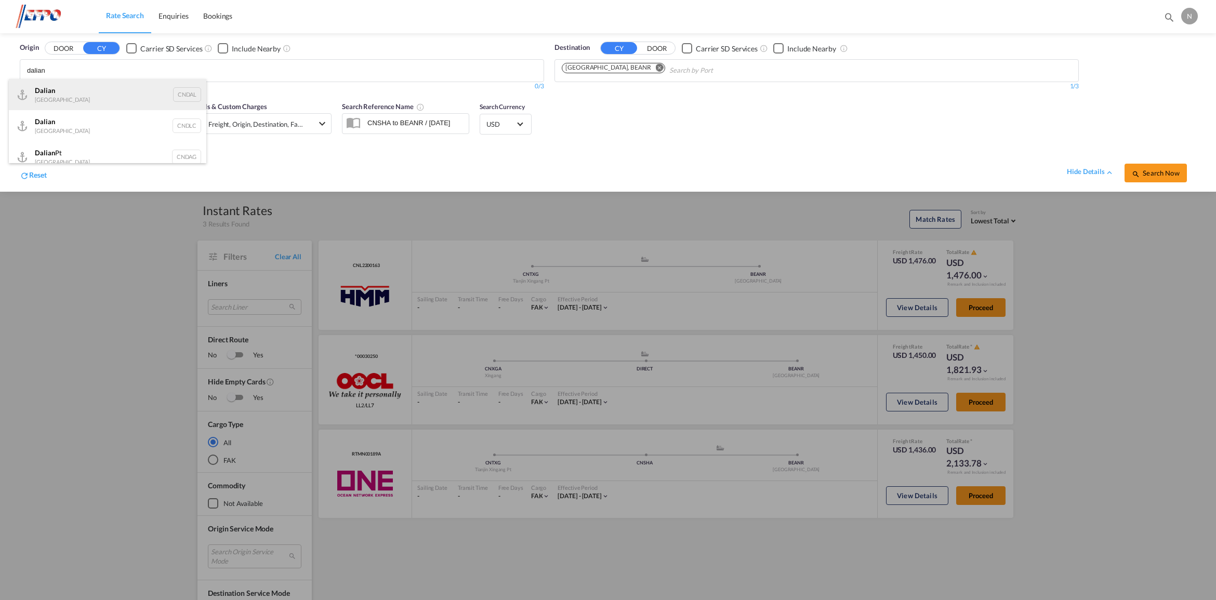
type input "dalian"
click at [164, 97] on div "Dalian [GEOGRAPHIC_DATA] CNDAL" at bounding box center [107, 94] width 197 height 31
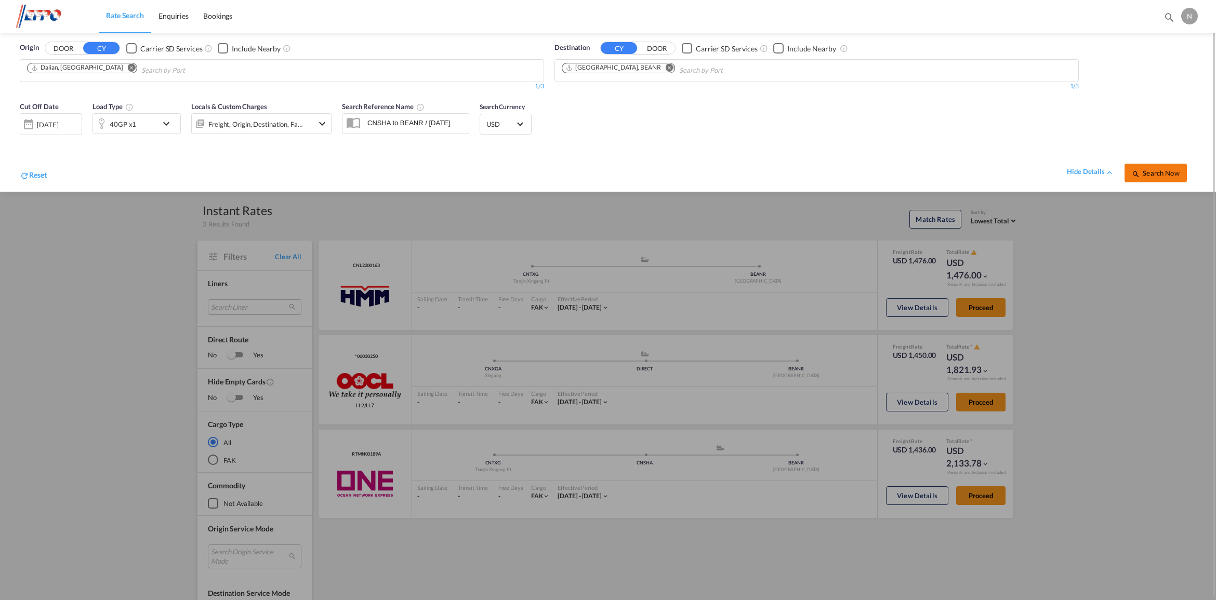
click at [1152, 169] on button "Search Now" at bounding box center [1155, 173] width 62 height 19
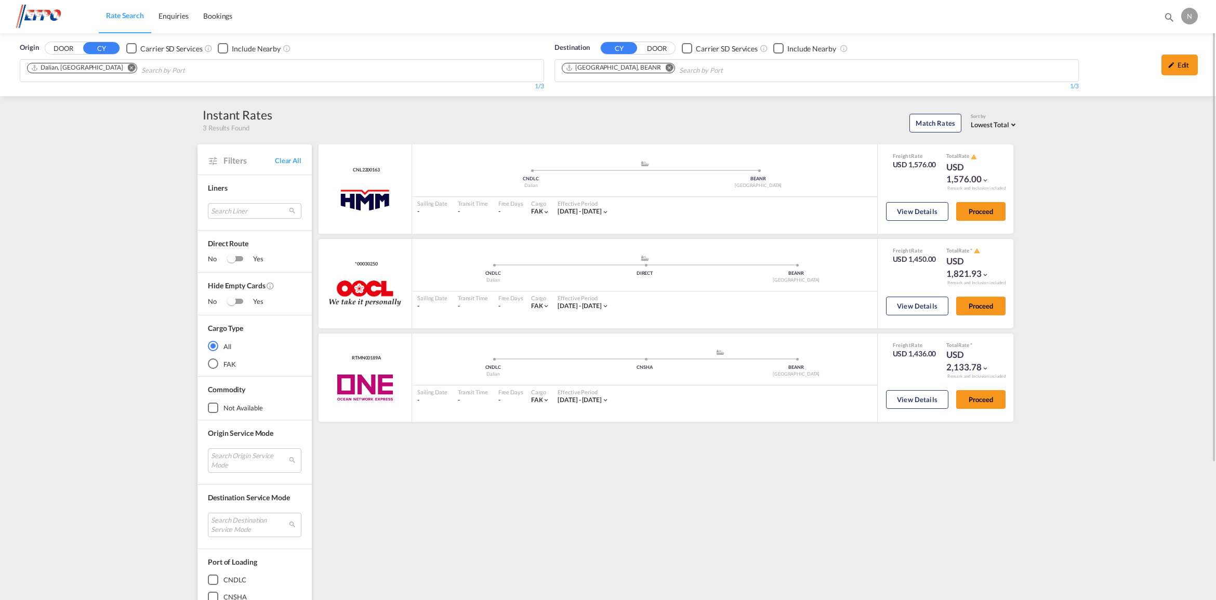
drag, startPoint x: 1175, startPoint y: 65, endPoint x: 1104, endPoint y: 102, distance: 80.2
click at [1175, 65] on div "Edit" at bounding box center [1179, 65] width 36 height 21
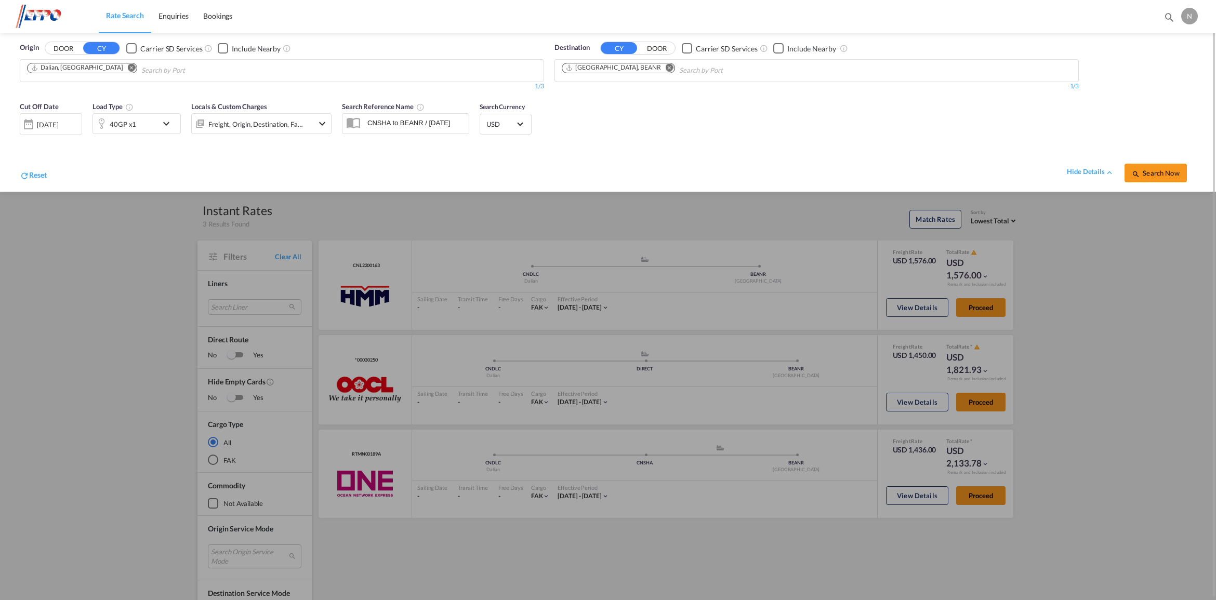
click at [166, 118] on md-icon "icon-chevron-down" at bounding box center [169, 123] width 18 height 12
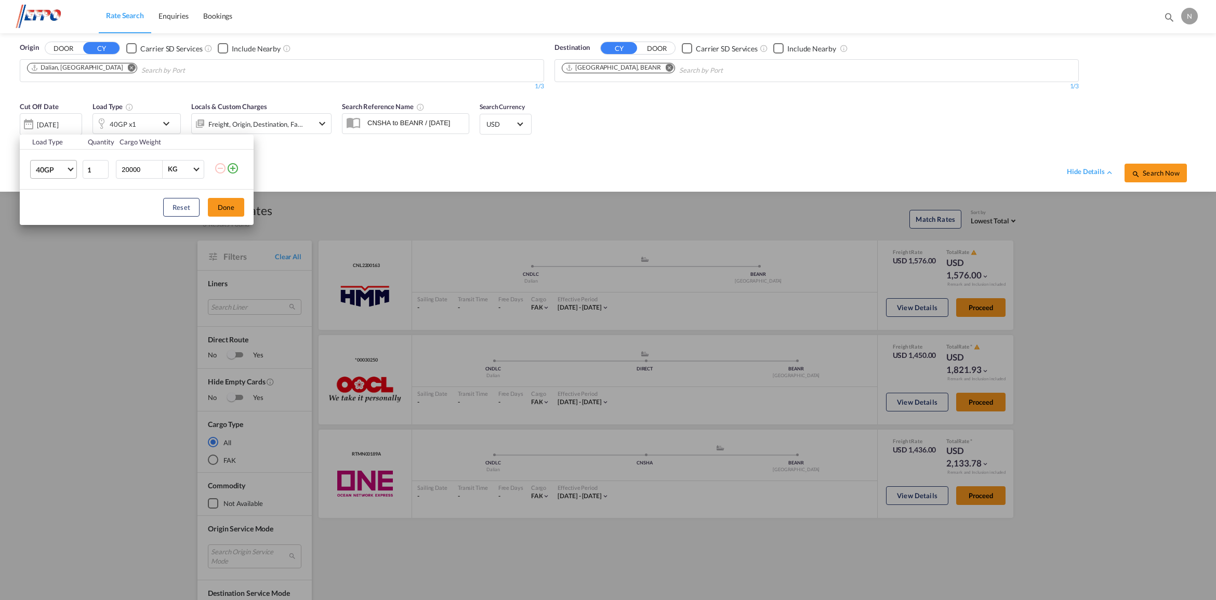
click at [61, 170] on span "40GP" at bounding box center [51, 170] width 30 height 10
click at [47, 147] on div "20GP" at bounding box center [45, 145] width 18 height 10
drag, startPoint x: 236, startPoint y: 209, endPoint x: 243, endPoint y: 209, distance: 6.3
click at [237, 209] on button "Done" at bounding box center [226, 207] width 36 height 19
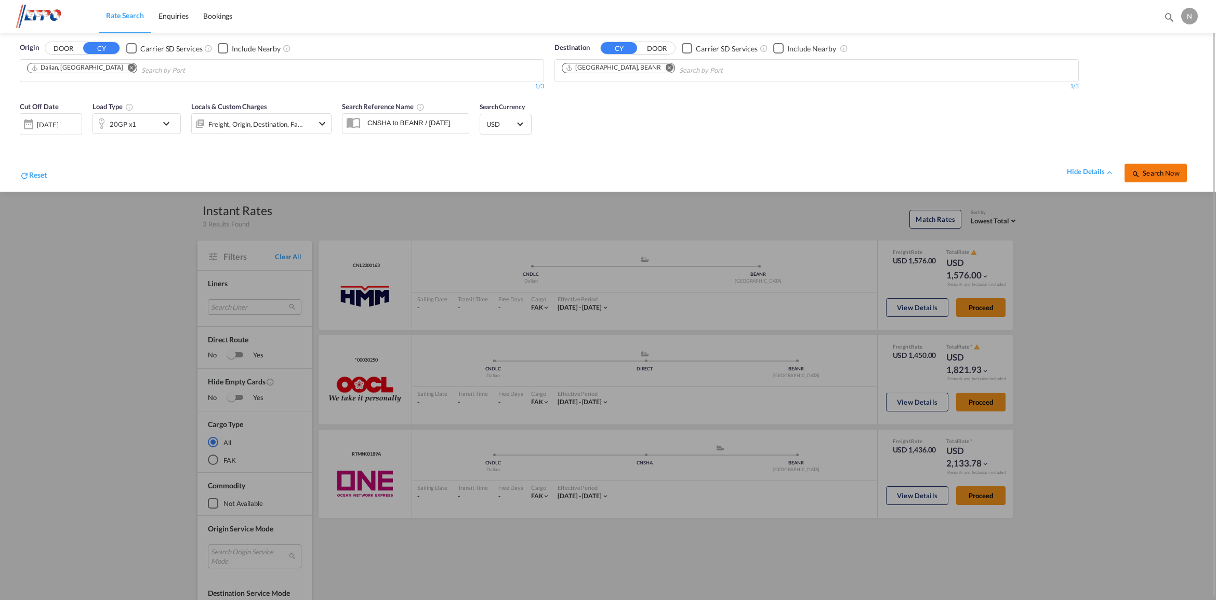
click at [1139, 170] on md-icon "icon-magnify" at bounding box center [1136, 174] width 8 height 8
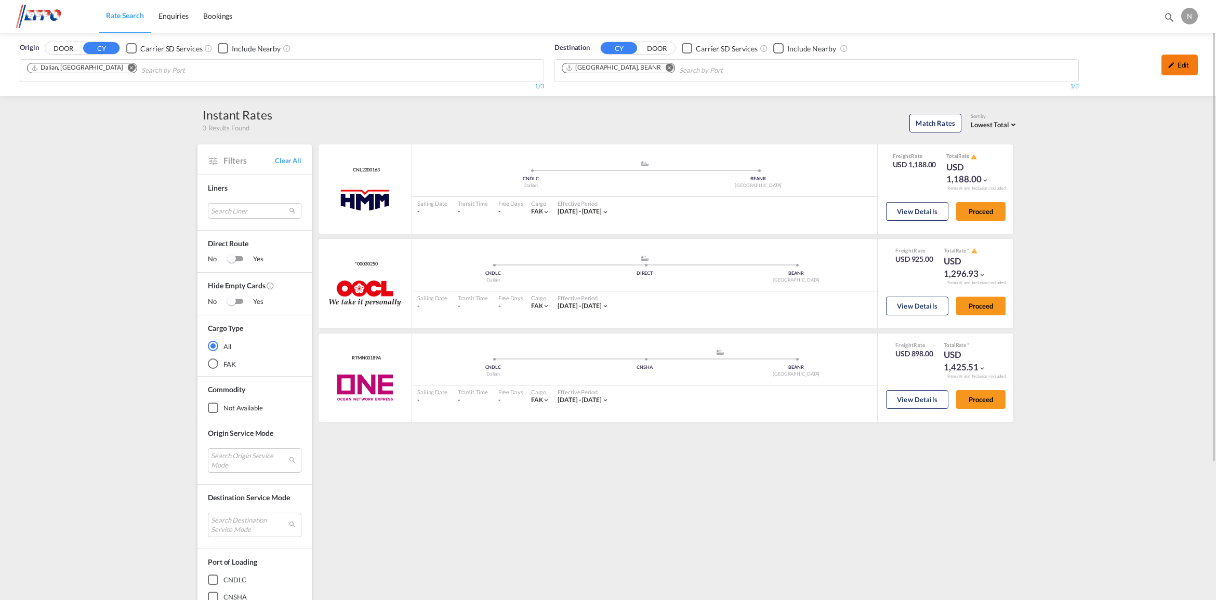
click at [1170, 63] on md-icon "icon-pencil" at bounding box center [1170, 64] width 7 height 7
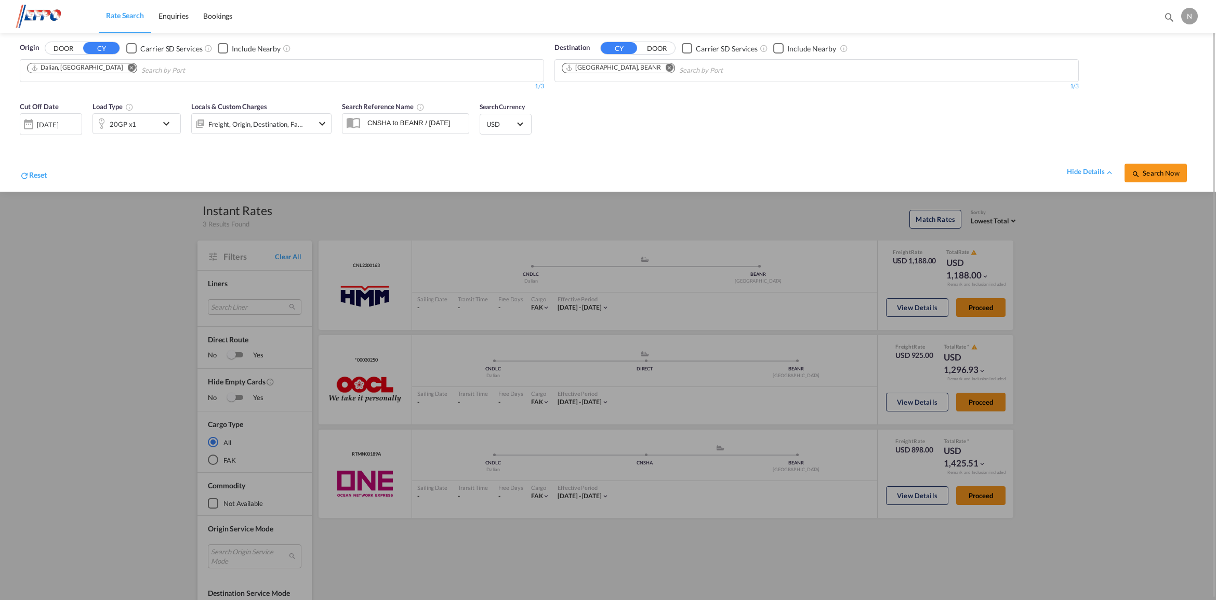
click at [139, 124] on div "20GP x1" at bounding box center [125, 123] width 64 height 21
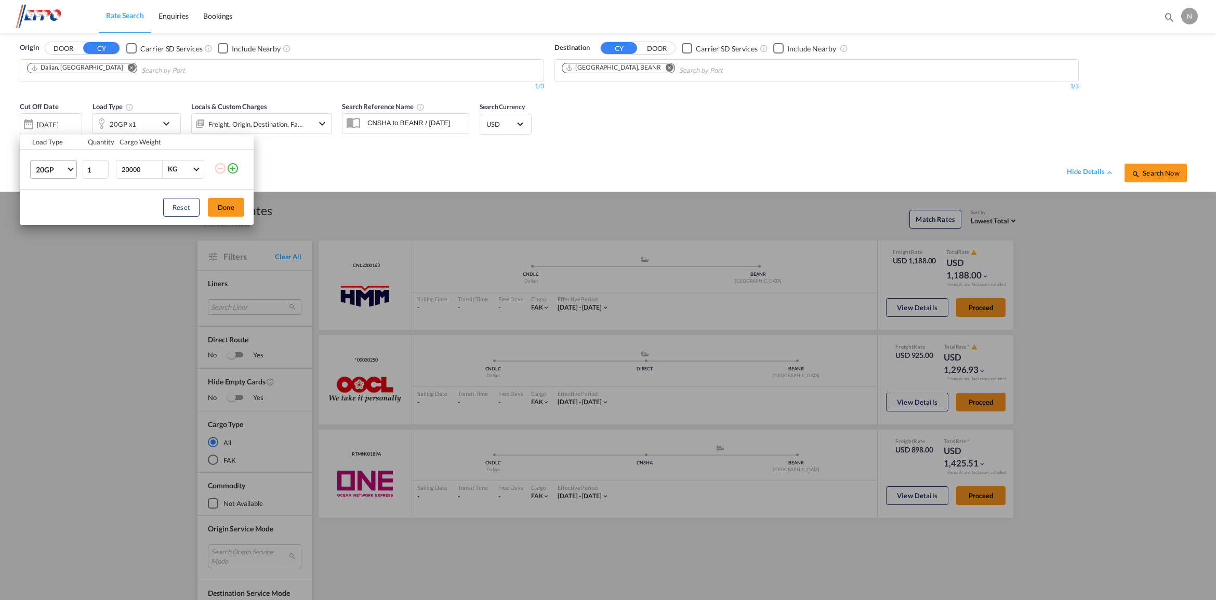
click at [58, 171] on span "20GP" at bounding box center [51, 170] width 30 height 10
click at [47, 200] on md-option "40GP" at bounding box center [63, 194] width 71 height 25
click at [238, 208] on button "Done" at bounding box center [226, 207] width 36 height 19
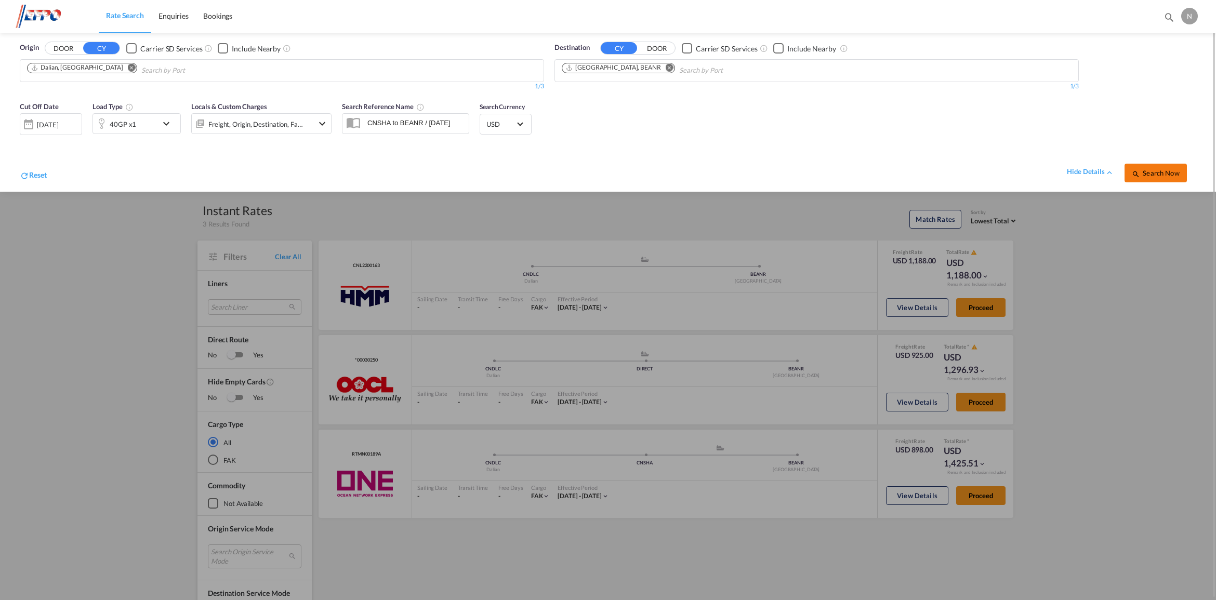
click at [1167, 171] on span "Search Now" at bounding box center [1155, 173] width 47 height 8
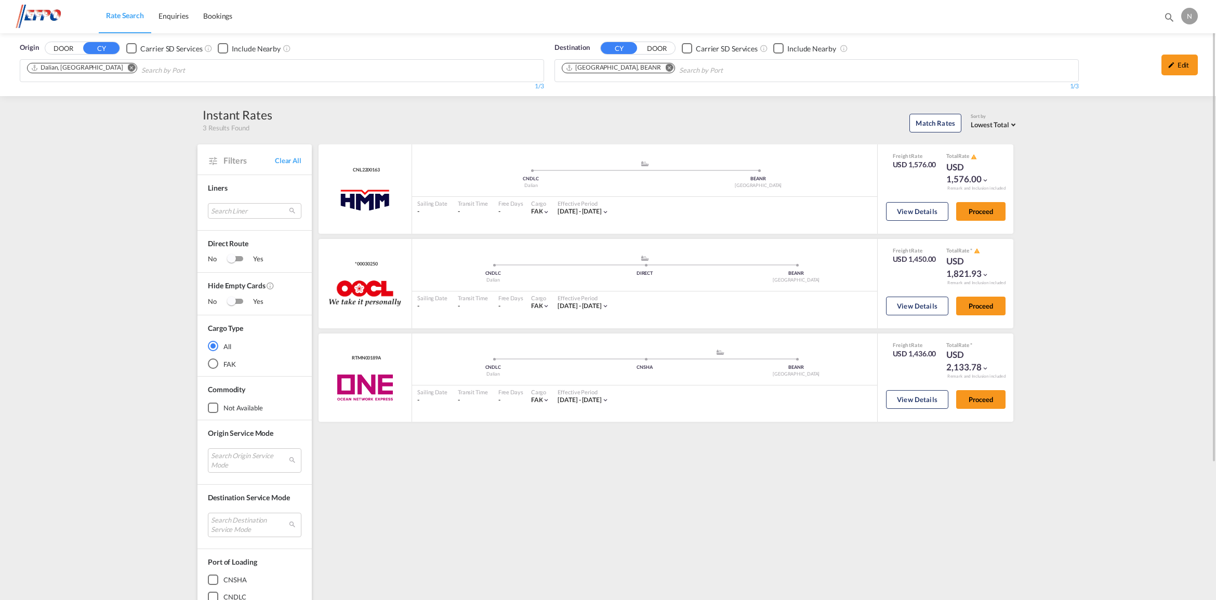
click at [121, 63] on button "Remove" at bounding box center [129, 68] width 16 height 10
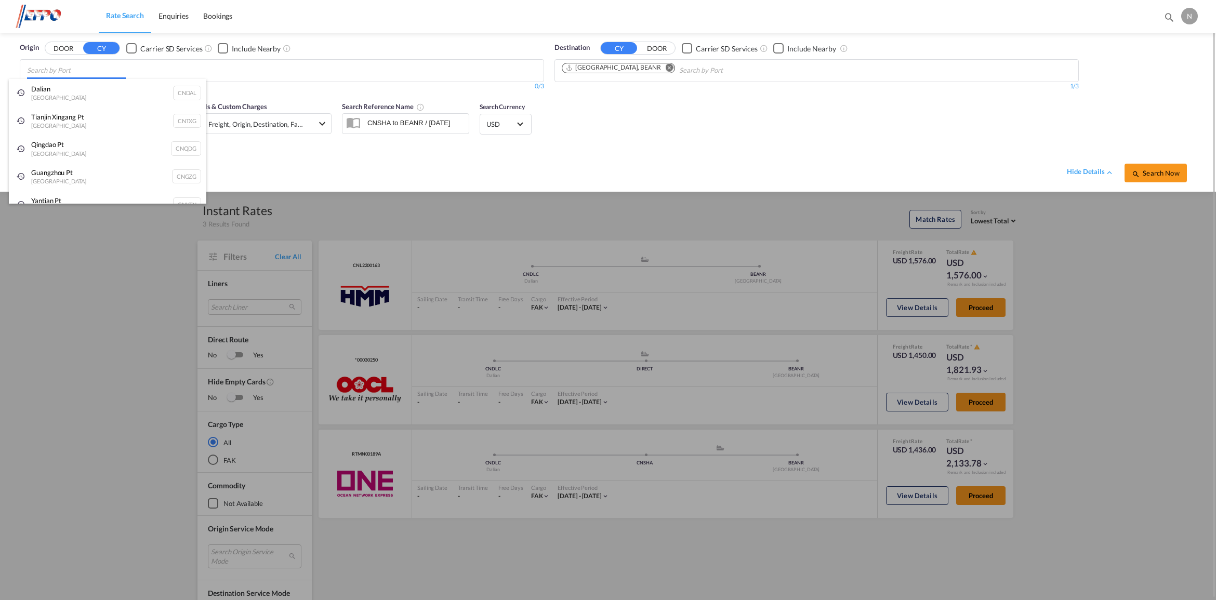
click at [100, 69] on body "Rate Search Enquiries Bookings Rate Search Enquiries Bookings" at bounding box center [608, 300] width 1216 height 600
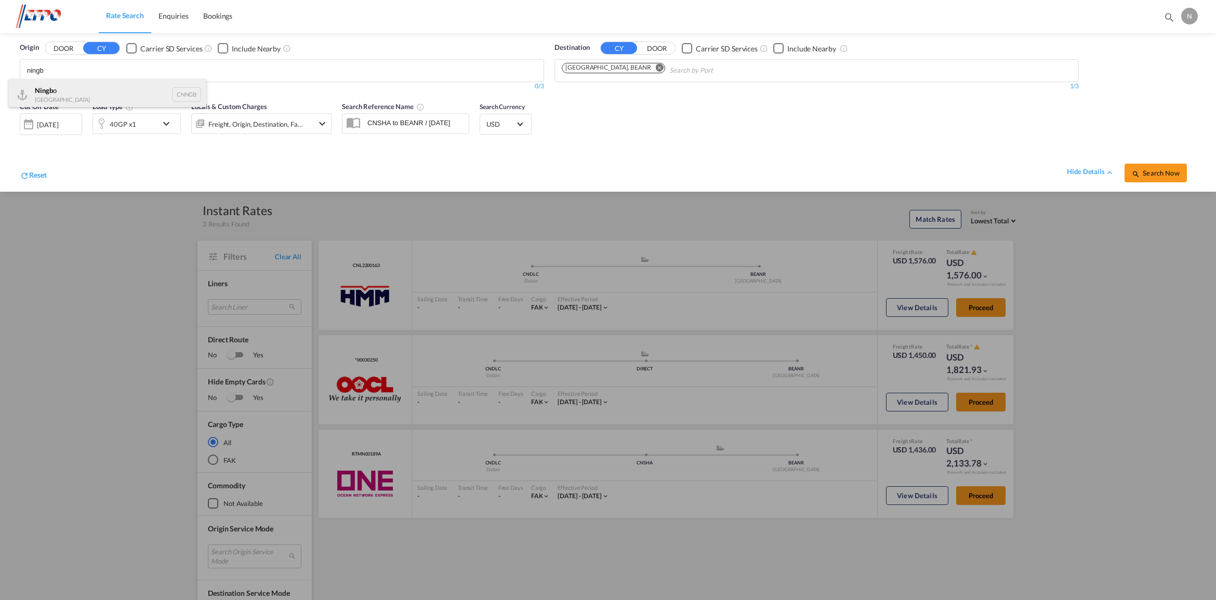
type input "ningb"
click at [123, 91] on div "Ningb o China CNNGB" at bounding box center [107, 94] width 197 height 31
click at [1150, 176] on span "Search Now" at bounding box center [1155, 173] width 47 height 8
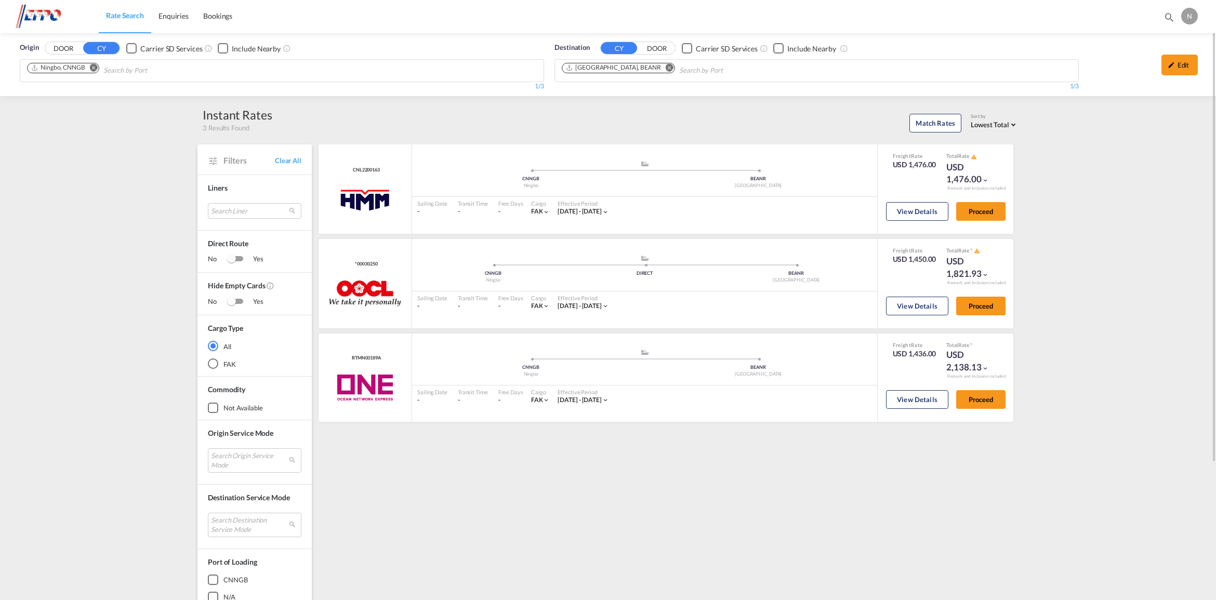
click at [92, 66] on md-icon "Remove" at bounding box center [94, 68] width 8 height 8
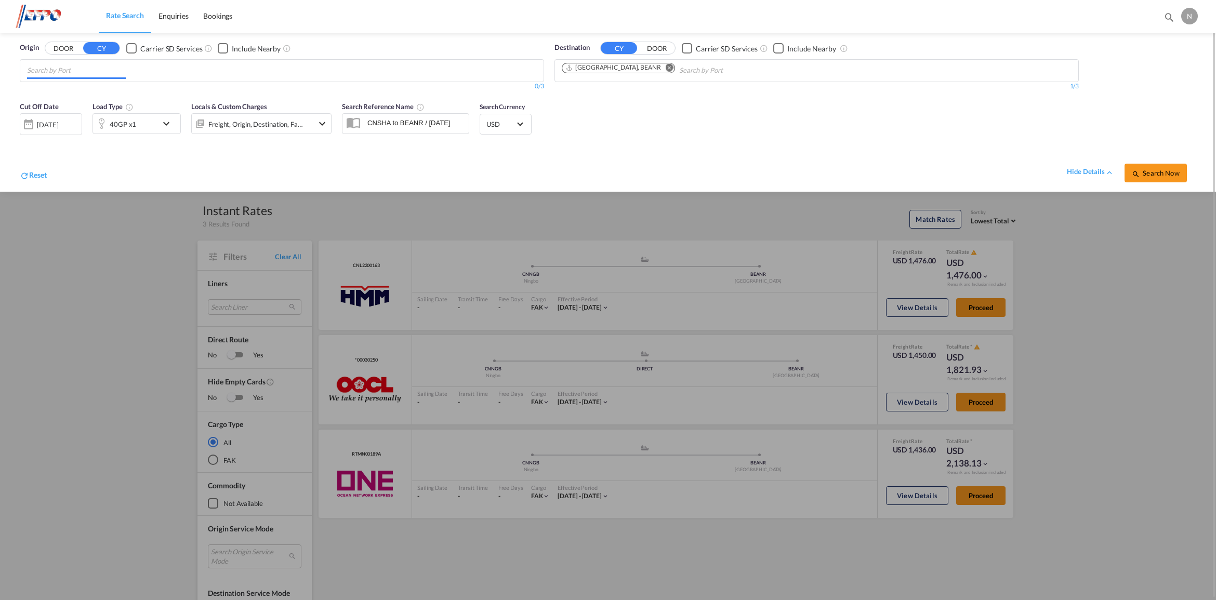
click at [89, 70] on input "Chips input." at bounding box center [76, 70] width 99 height 17
type input "shangh"
click at [115, 89] on div "Shangh ai China CNSHA" at bounding box center [107, 94] width 197 height 31
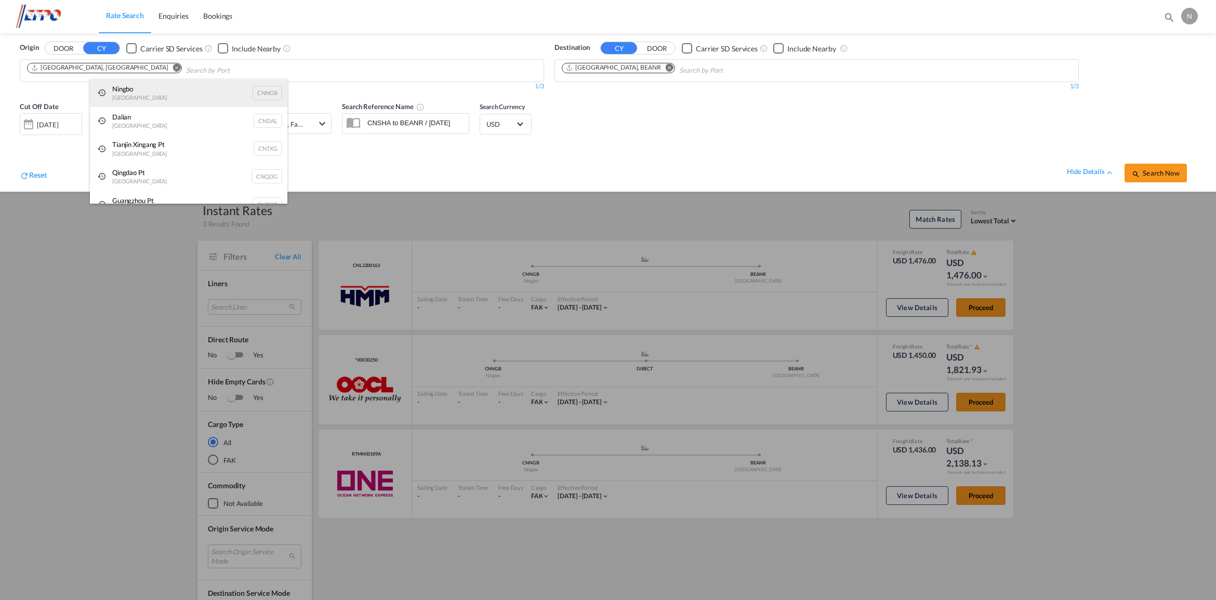
click at [135, 88] on div "Ningbo China CNNGB" at bounding box center [188, 93] width 197 height 28
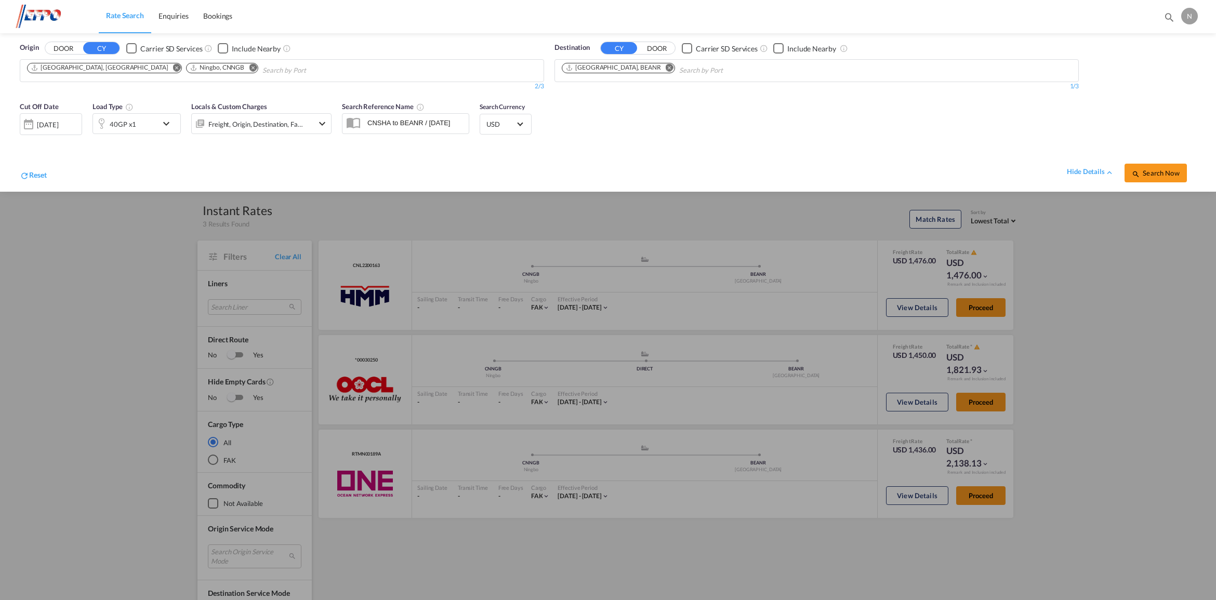
click at [173, 66] on md-icon "Remove" at bounding box center [177, 68] width 8 height 8
click at [1147, 175] on span "Search Now" at bounding box center [1155, 173] width 47 height 8
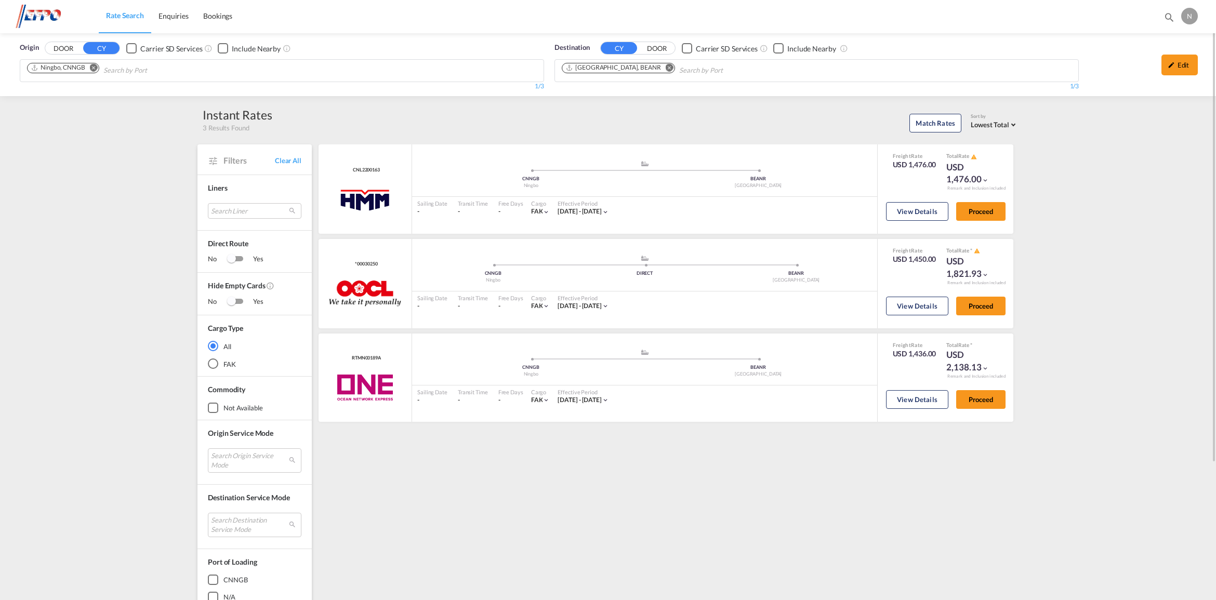
click at [95, 64] on md-icon "Remove" at bounding box center [94, 68] width 8 height 8
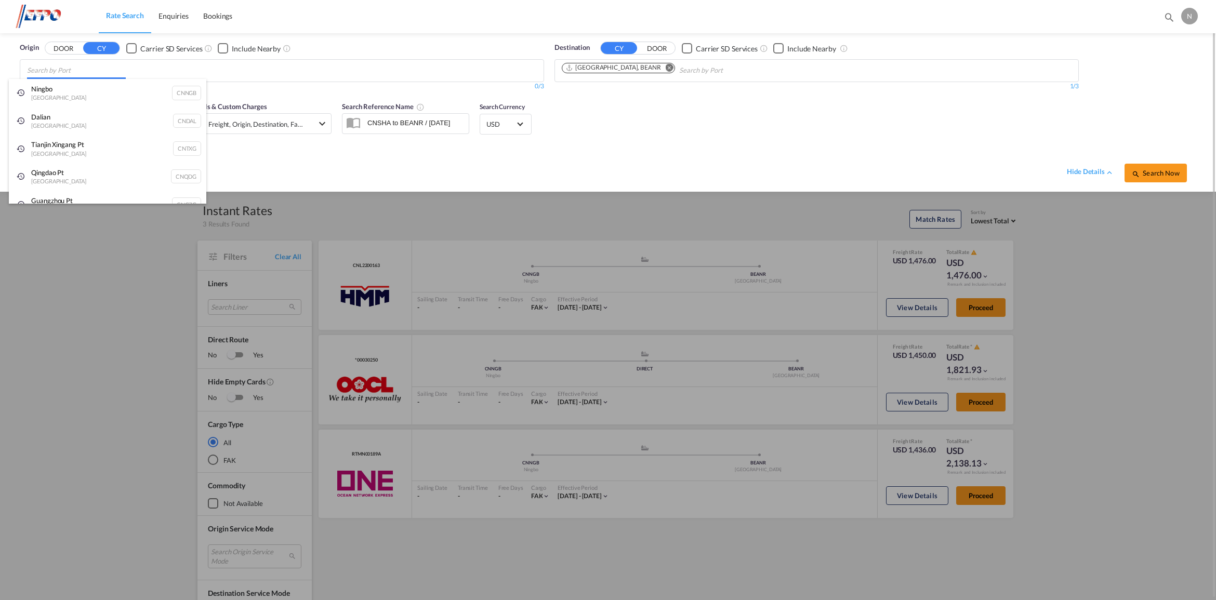
click at [143, 73] on body "Rate Search Enquiries Bookings Rate Search Enquiries Bookings" at bounding box center [608, 300] width 1216 height 600
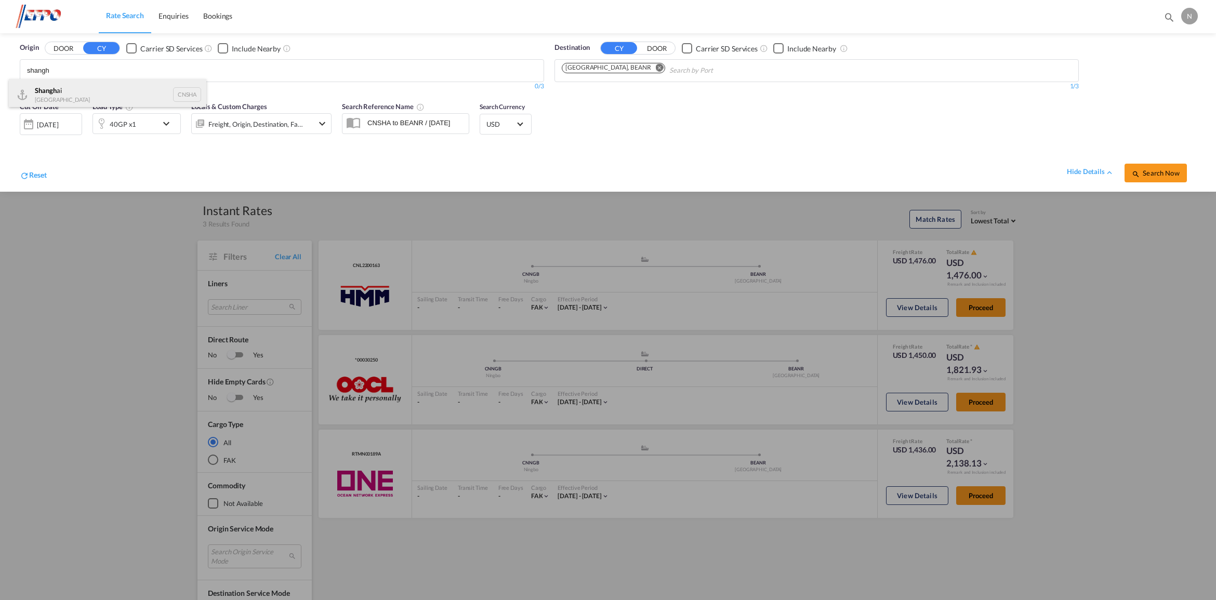
type input "shangh"
click at [98, 91] on div "Shangh ai China CNSHA" at bounding box center [107, 94] width 197 height 31
click at [1152, 177] on span "Search Now" at bounding box center [1155, 173] width 47 height 8
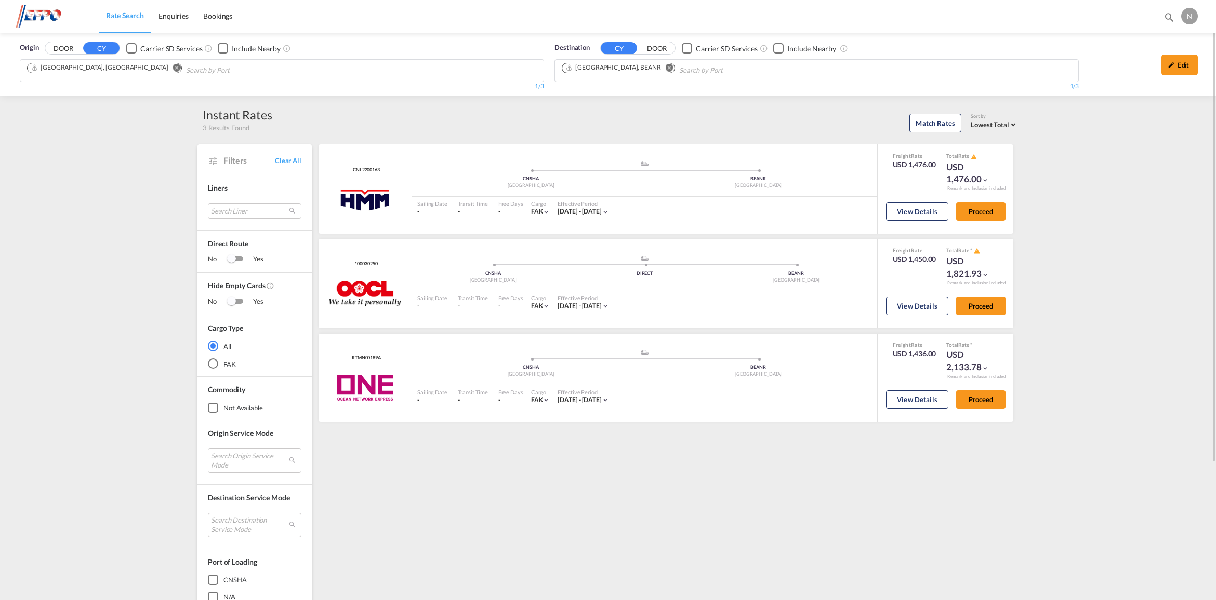
click at [173, 66] on md-icon "Remove" at bounding box center [177, 68] width 8 height 8
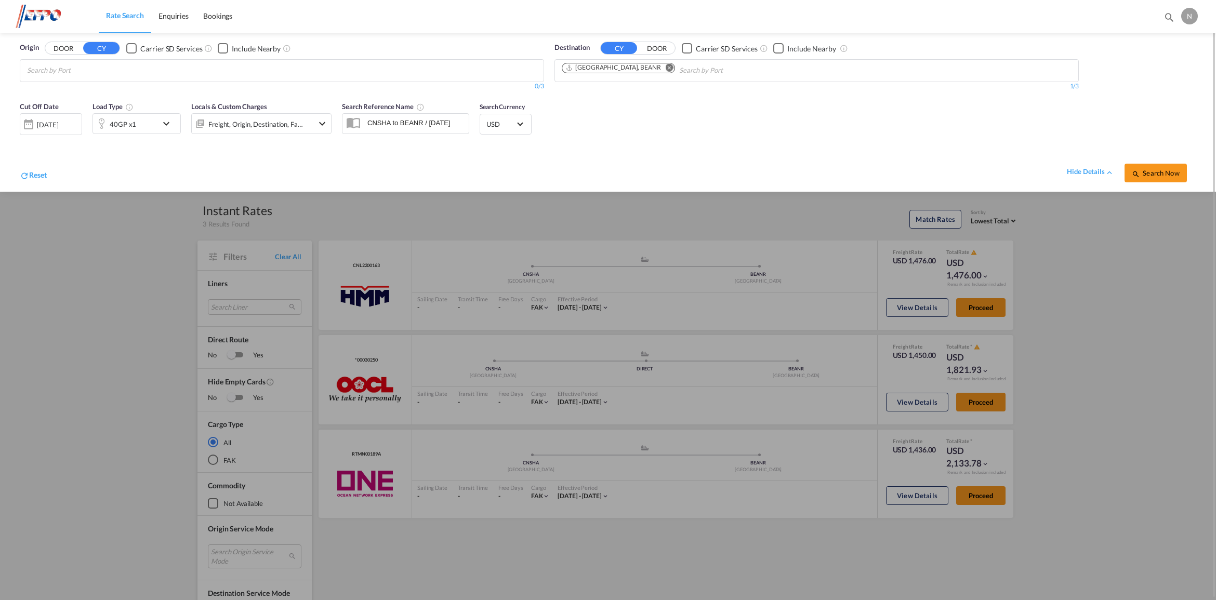
click at [265, 71] on body "Rate Search Enquiries Bookings Rate Search Enquiries Bookings" at bounding box center [608, 300] width 1216 height 600
type input "xiamen"
click at [171, 94] on div "Xiamen Pt China CNXMG" at bounding box center [107, 94] width 197 height 31
click at [1162, 179] on button "Search Now" at bounding box center [1155, 173] width 62 height 19
